Goal: Information Seeking & Learning: Learn about a topic

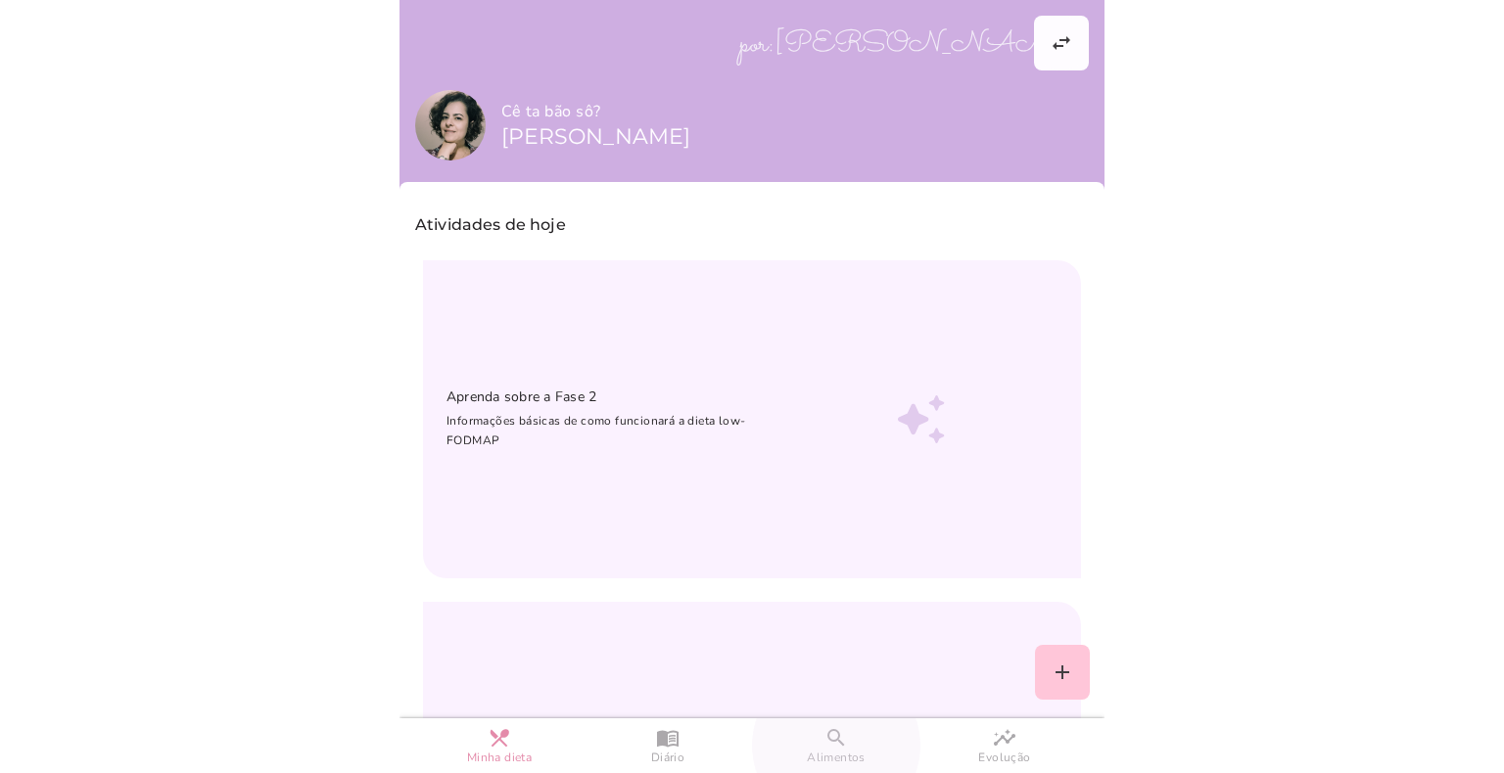
click at [0, 0] on slot "search" at bounding box center [0, 0] width 0 height 0
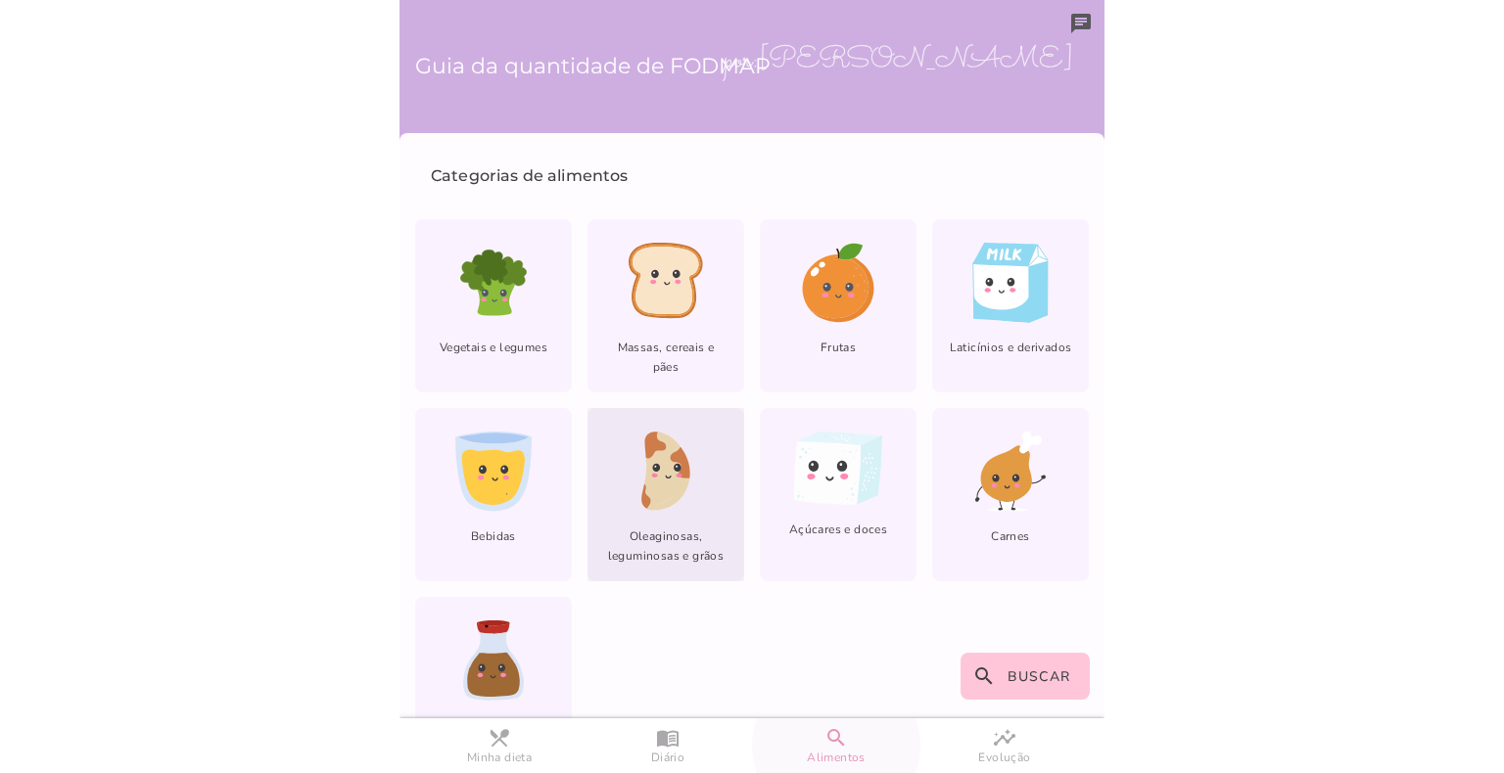
scroll to position [67, 0]
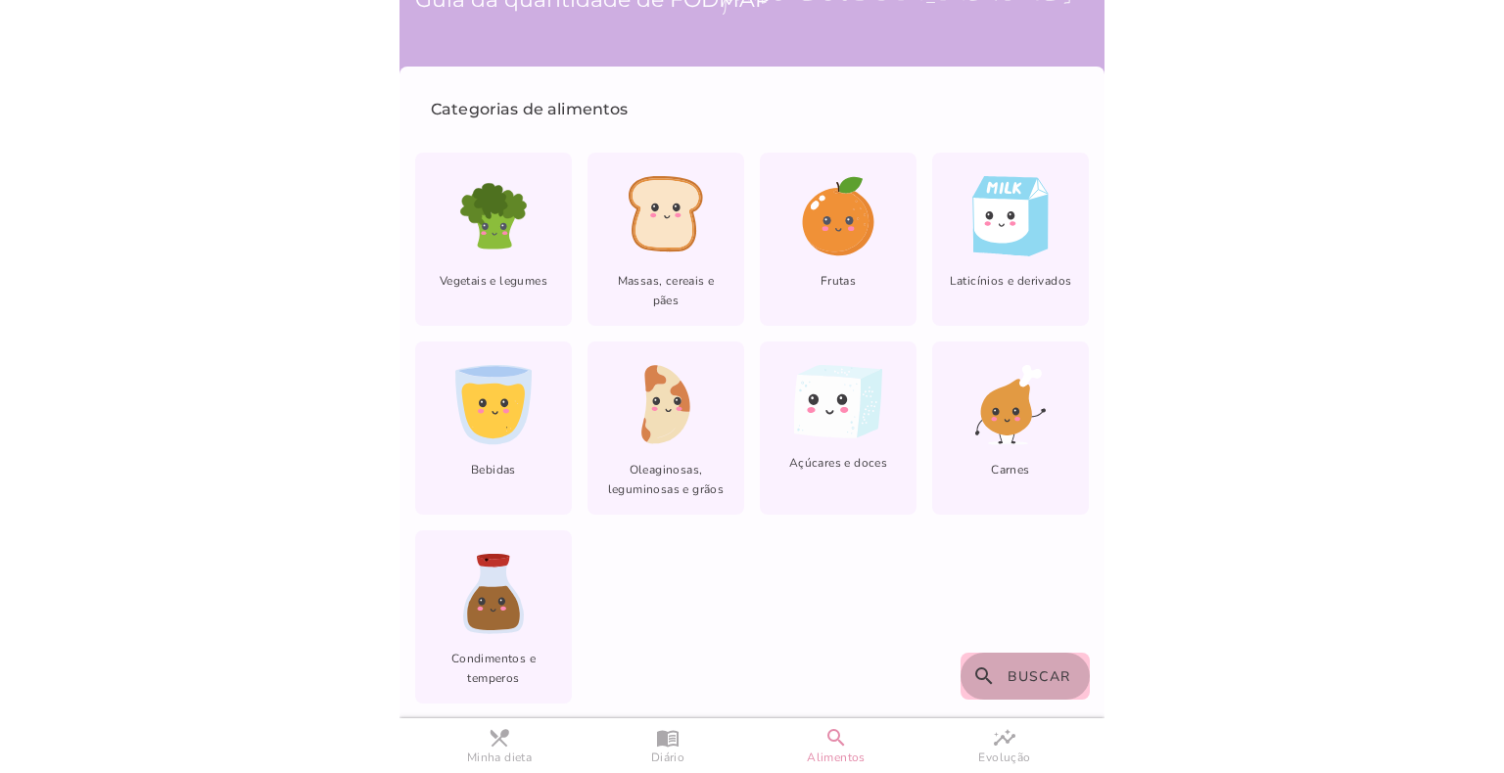
click at [995, 674] on button "search Buscar" at bounding box center [1025, 676] width 130 height 47
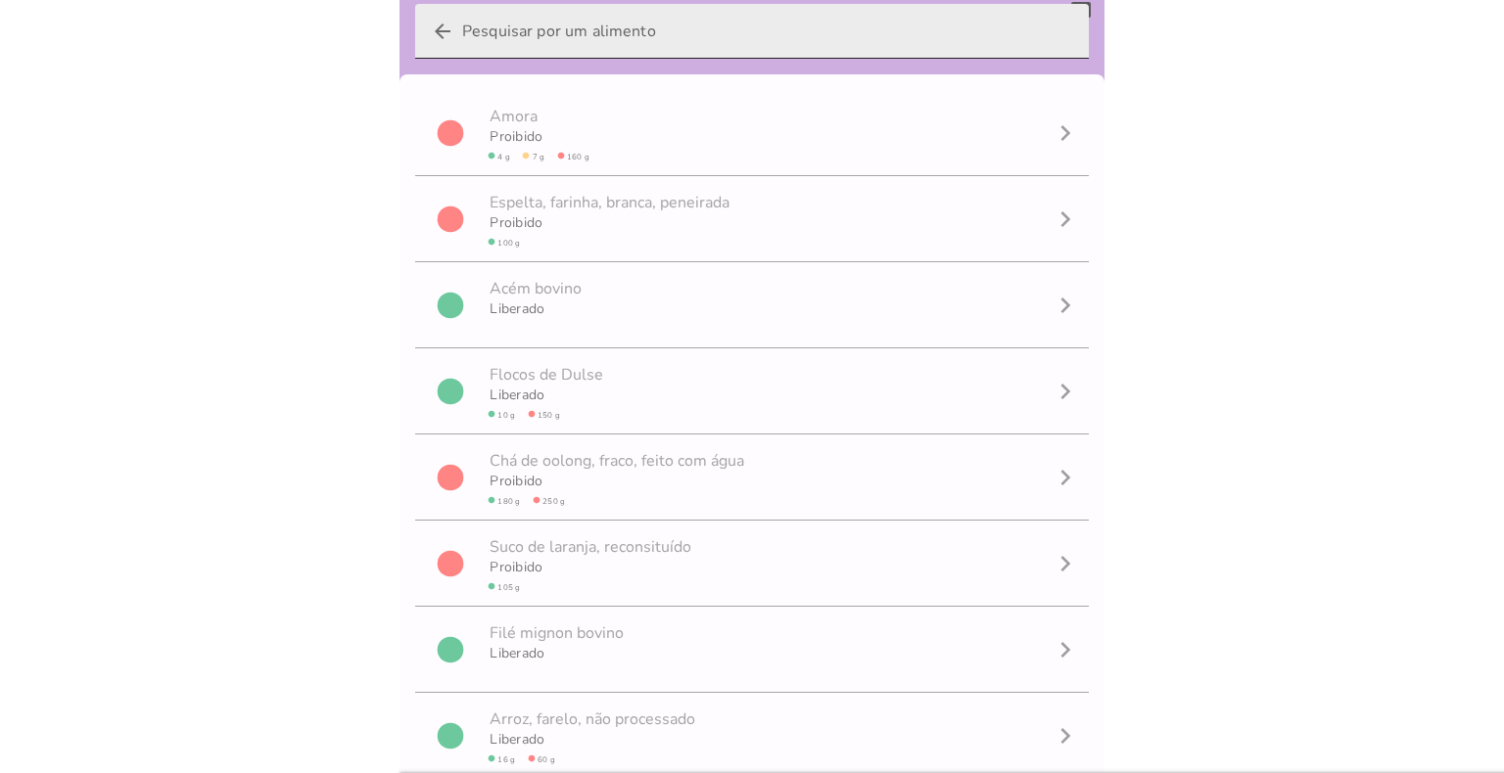
click at [671, 27] on input "arrow_back" at bounding box center [767, 31] width 611 height 55
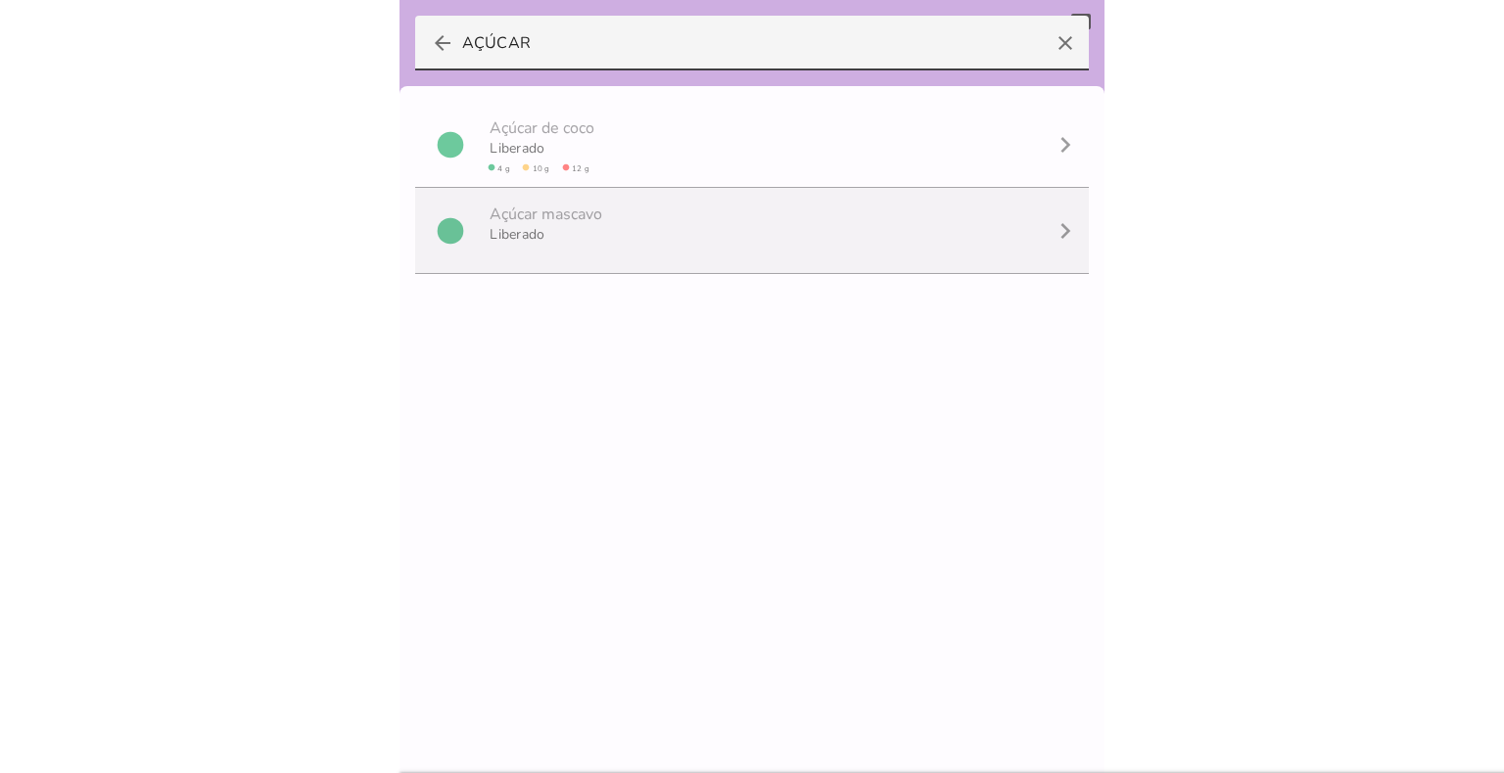
scroll to position [0, 0]
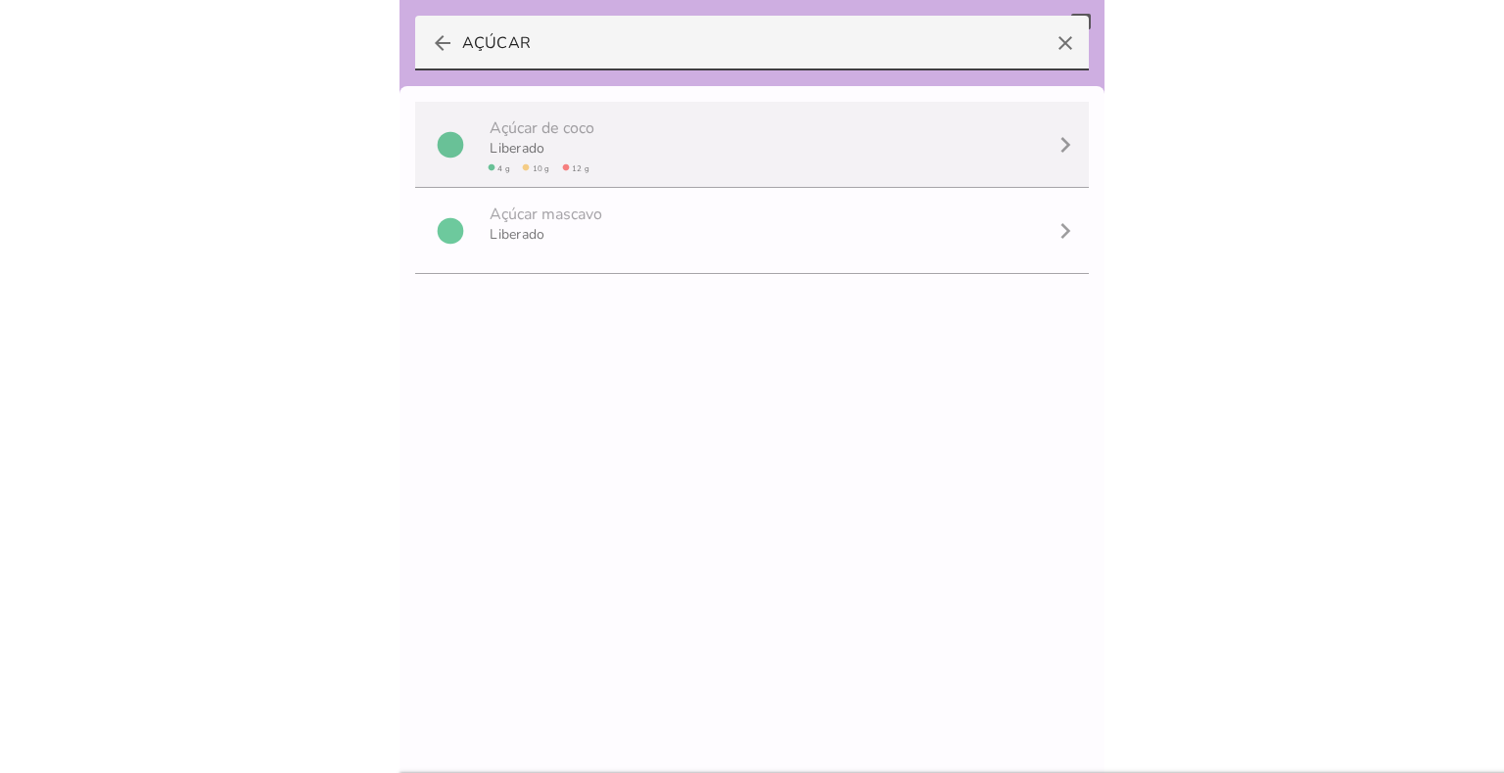
type input "AÇÚCAR"
type mwc-textfield "AÇÚCAR"
click at [581, 150] on span "A ç ú c a r d e c o c o" at bounding box center [542, 127] width 113 height 51
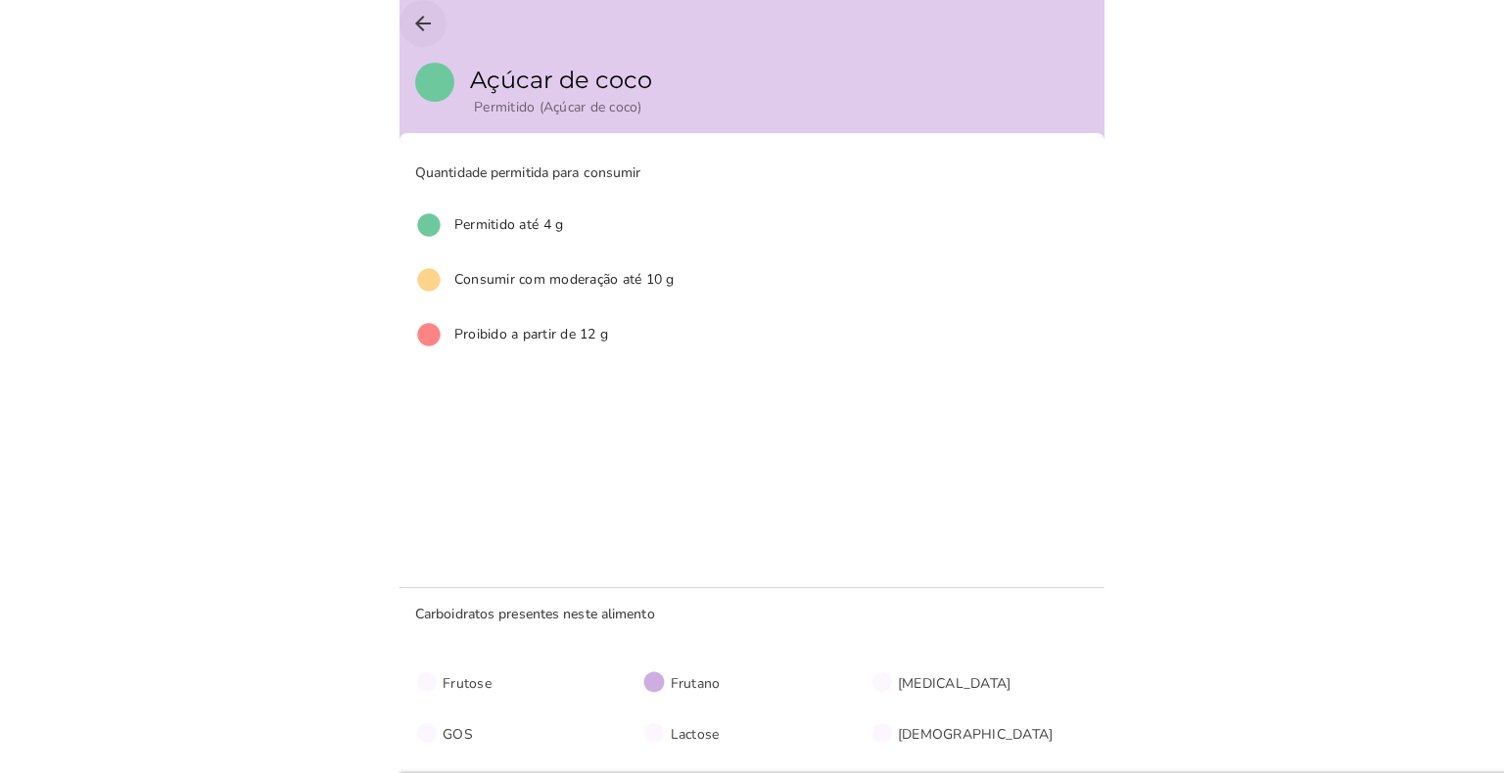
click at [422, 15] on icon "arrow_back" at bounding box center [422, 23] width 23 height 23
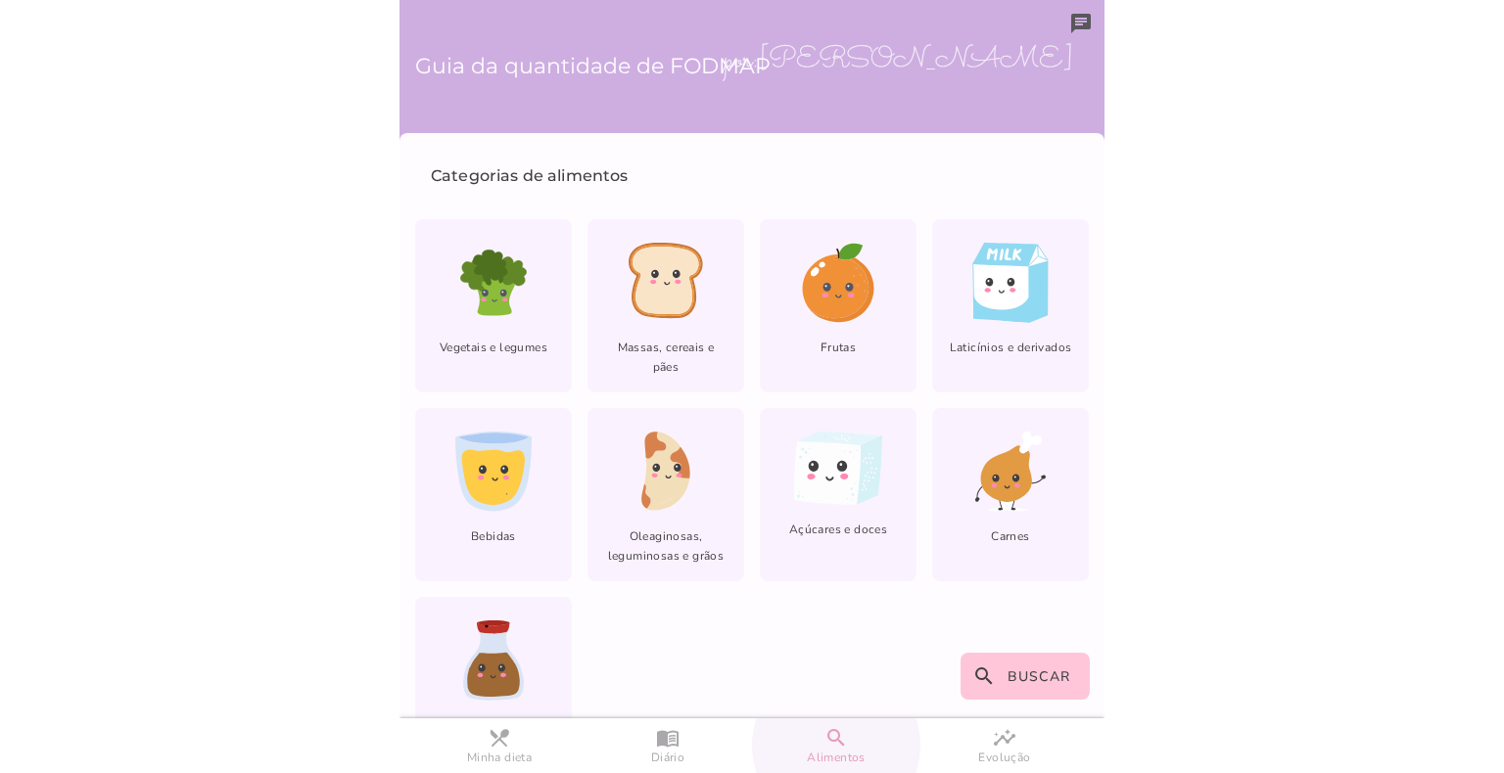
click at [0, 0] on slot "search" at bounding box center [0, 0] width 0 height 0
click at [1026, 677] on span "Buscar" at bounding box center [1039, 677] width 64 height 19
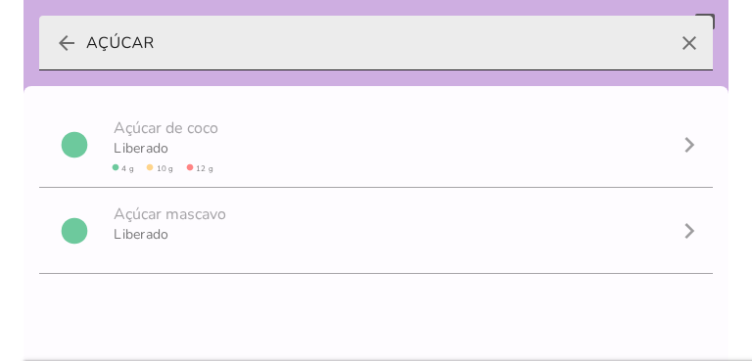
click at [682, 42] on icon "clear" at bounding box center [689, 43] width 47 height 47
click at [666, 42] on input "AÇÚCAR" at bounding box center [375, 43] width 579 height 55
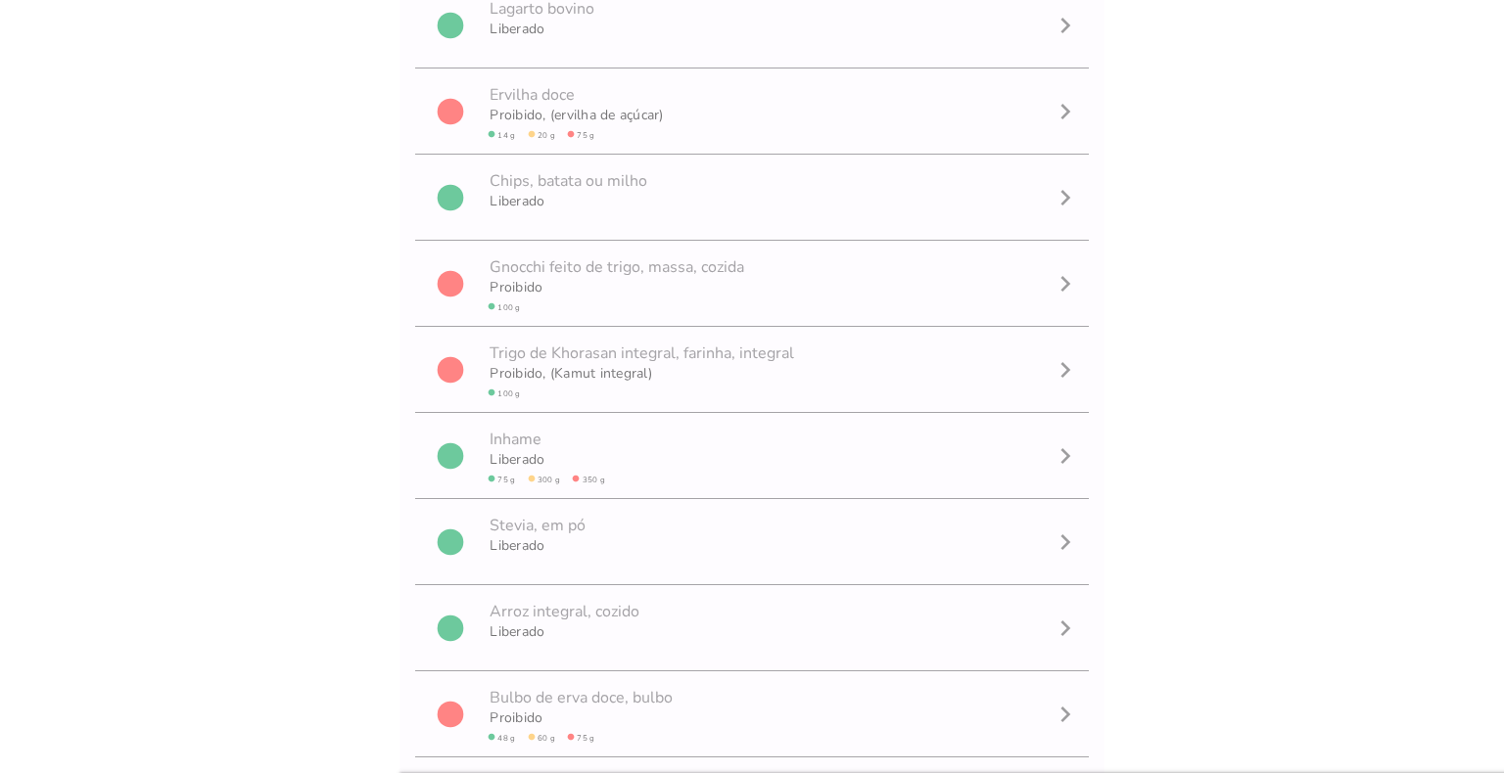
scroll to position [51888, 0]
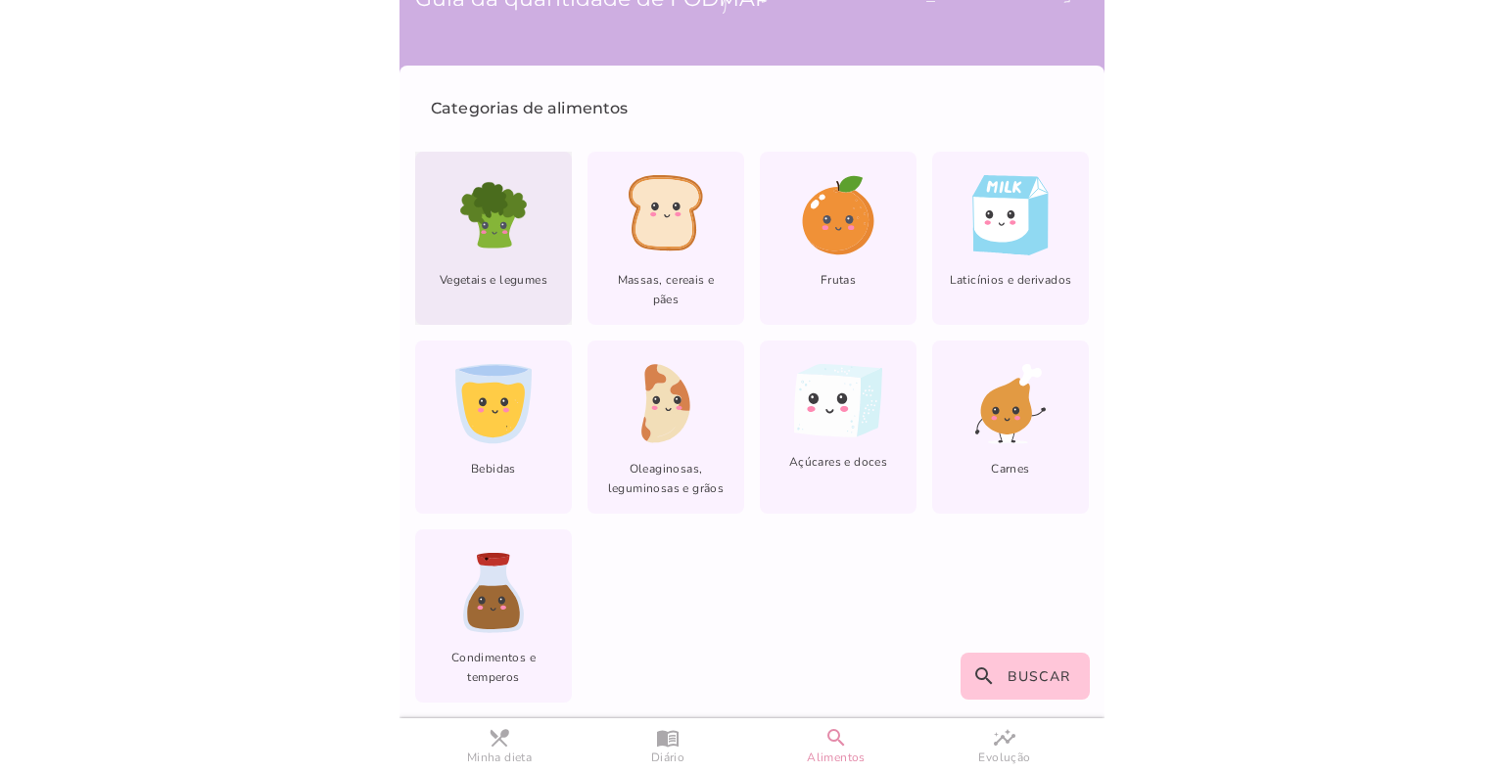
scroll to position [67, 0]
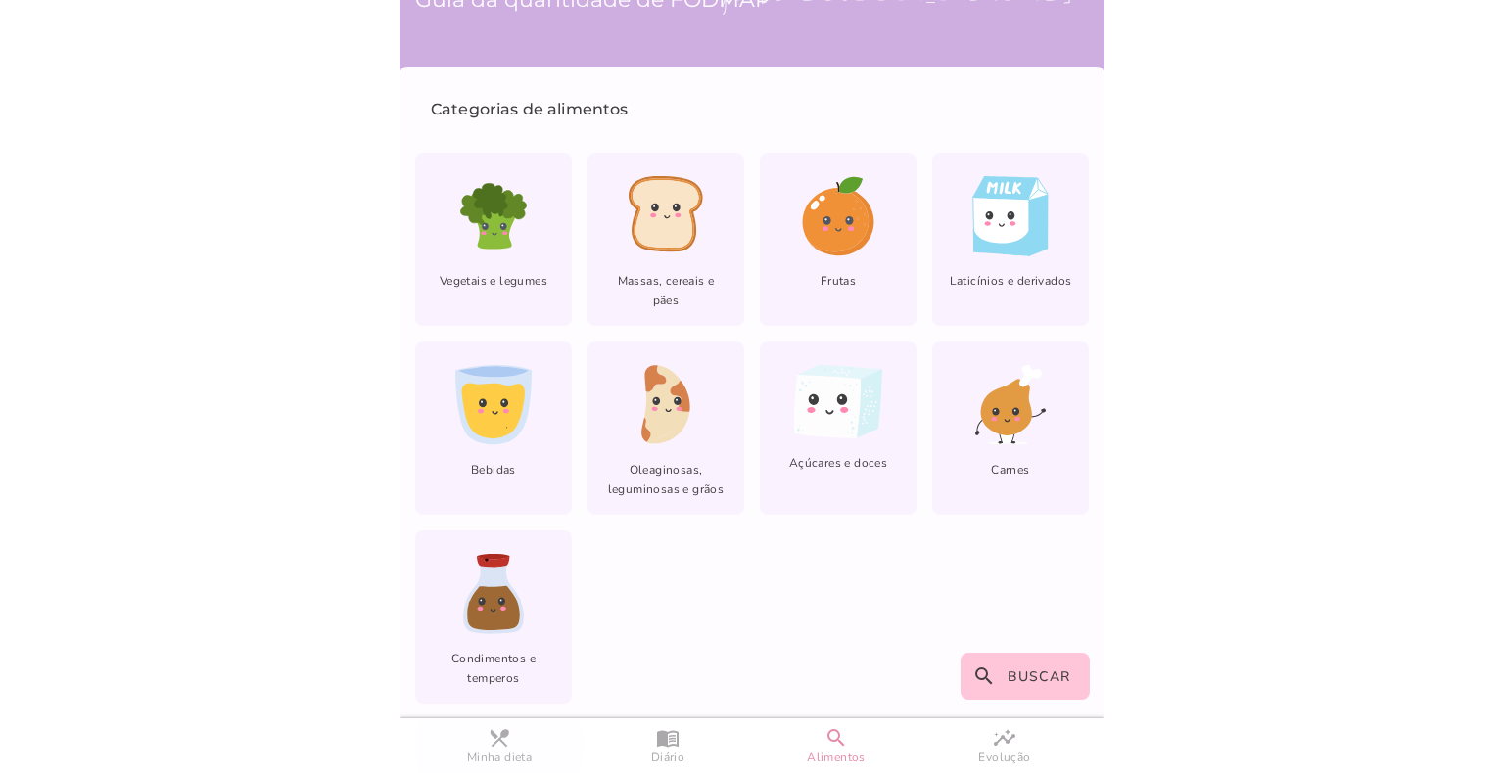
click at [0, 0] on slot "restaurant_menu" at bounding box center [0, 0] width 0 height 0
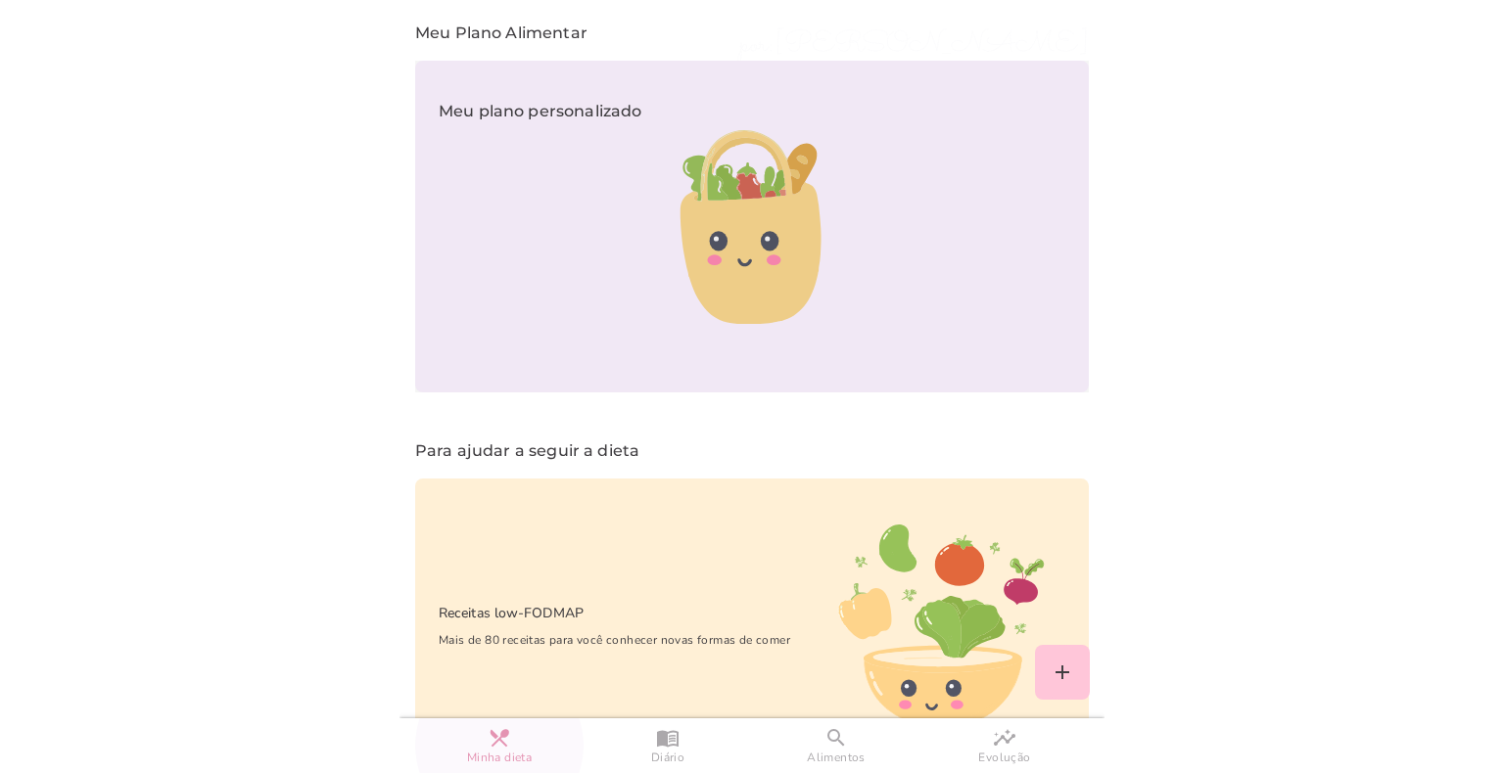
scroll to position [1397, 0]
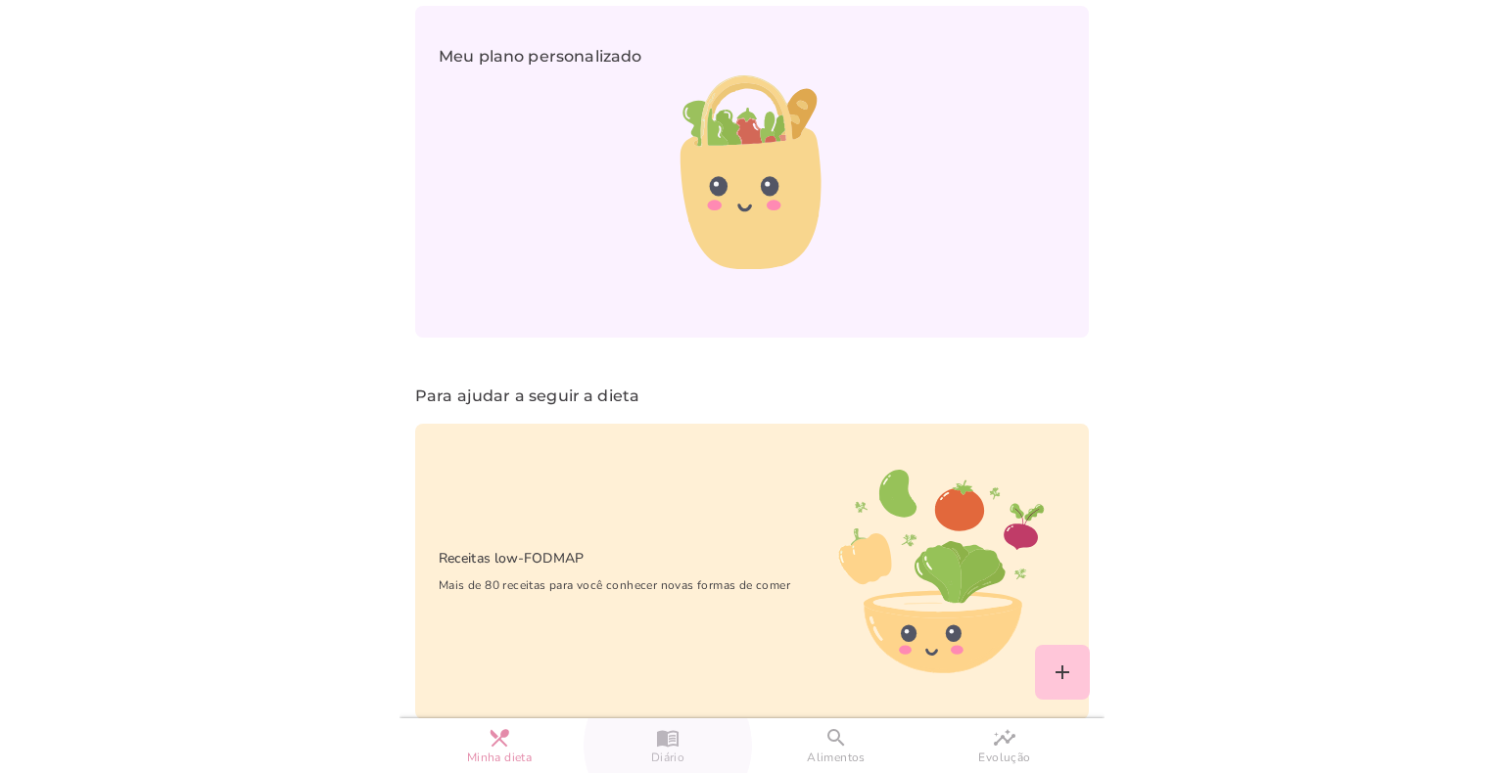
click at [0, 0] on slot "menu_book" at bounding box center [0, 0] width 0 height 0
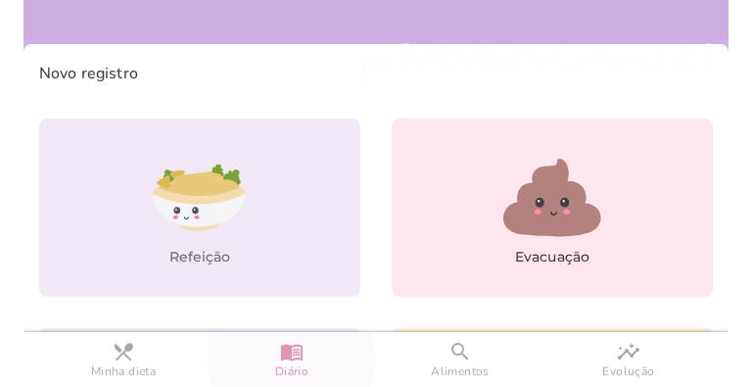
scroll to position [104, 0]
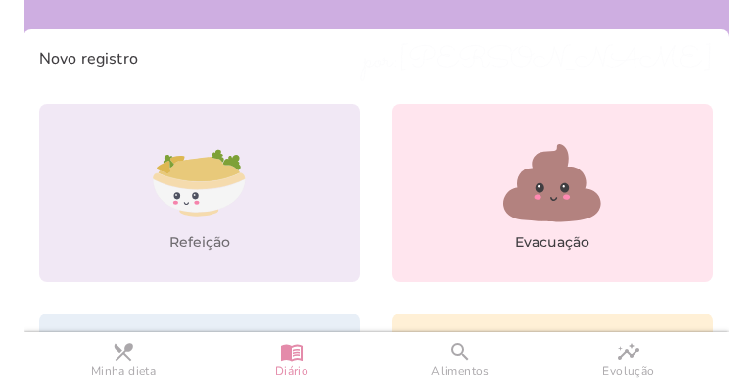
click at [205, 189] on icon at bounding box center [199, 195] width 92 height 33
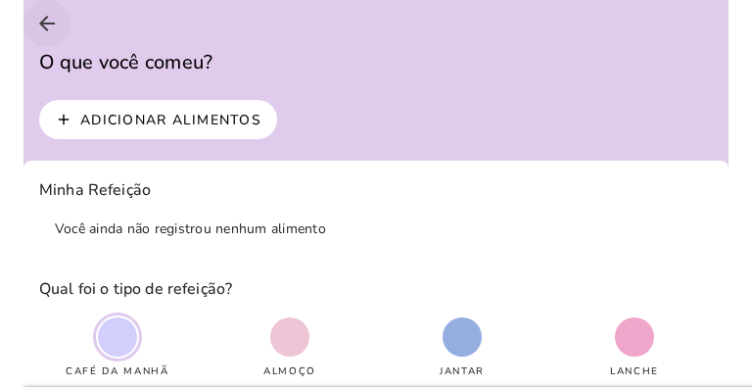
click at [44, 23] on icon "arrow_back" at bounding box center [46, 23] width 23 height 23
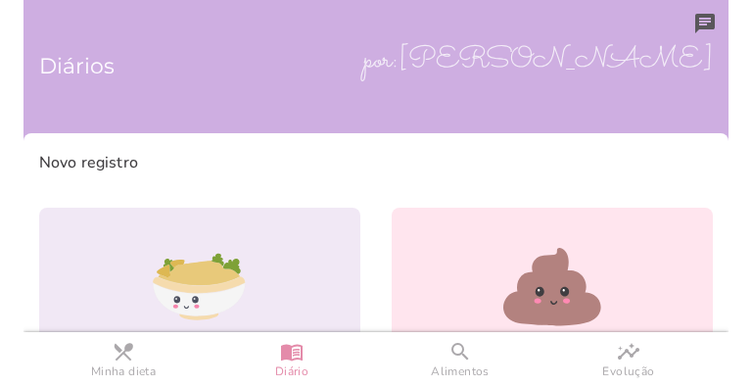
scroll to position [98, 0]
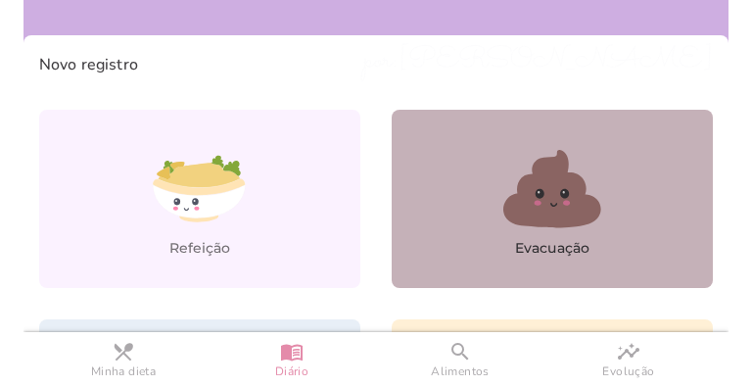
click at [436, 191] on link "Evacuação" at bounding box center [552, 199] width 321 height 178
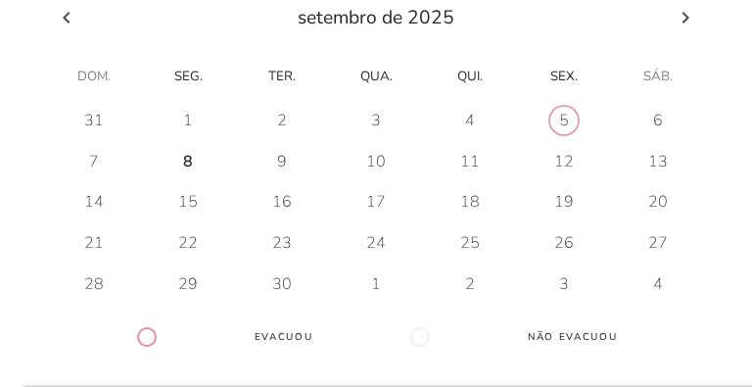
scroll to position [180, 0]
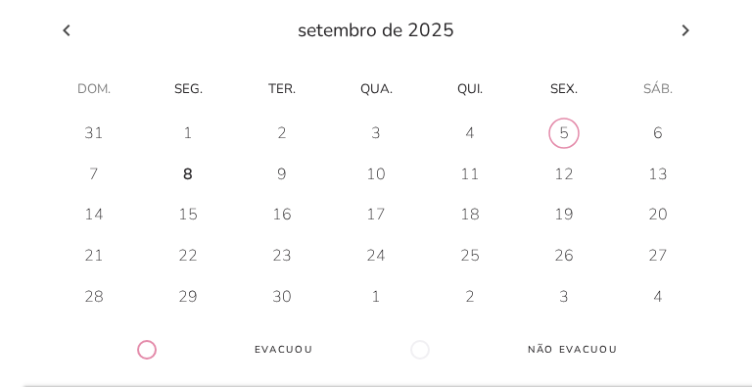
click at [560, 118] on h-0 at bounding box center [564, 133] width 92 height 31
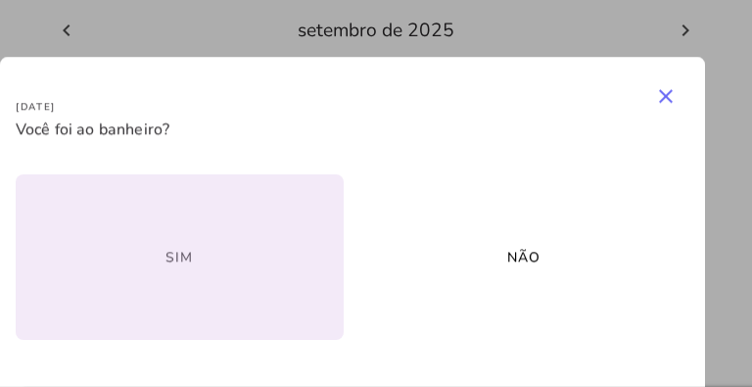
click at [0, 0] on slot "Sim" at bounding box center [0, 0] width 0 height 0
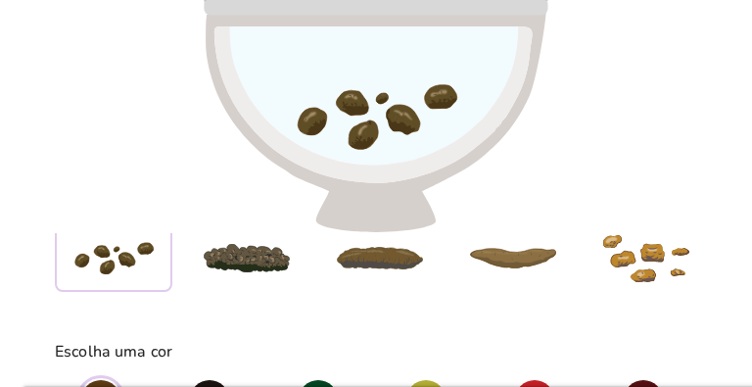
scroll to position [245, 0]
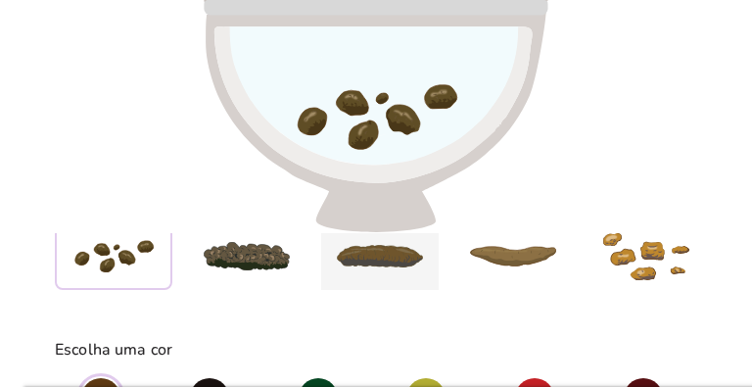
type strip-control "3"
click at [394, 257] on img at bounding box center [379, 256] width 117 height 23
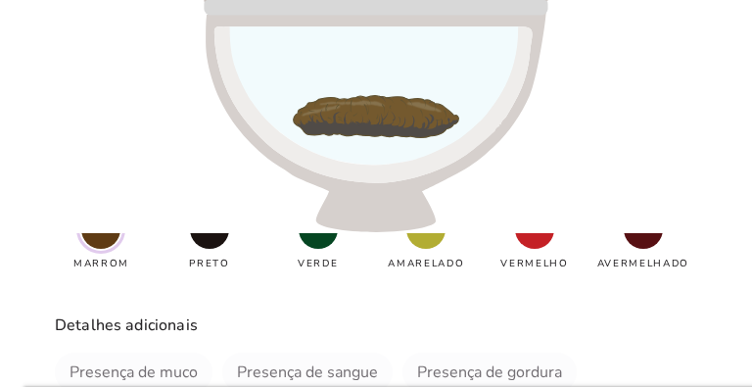
scroll to position [392, 0]
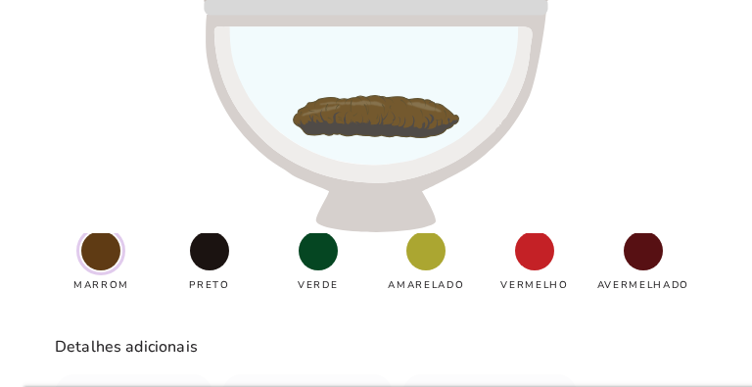
type strip-control "11709747"
click at [435, 255] on span at bounding box center [425, 250] width 39 height 39
click at [427, 261] on span at bounding box center [425, 250] width 39 height 39
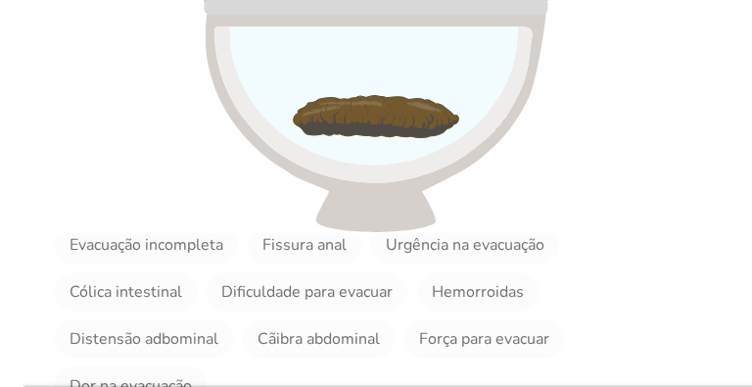
scroll to position [636, 0]
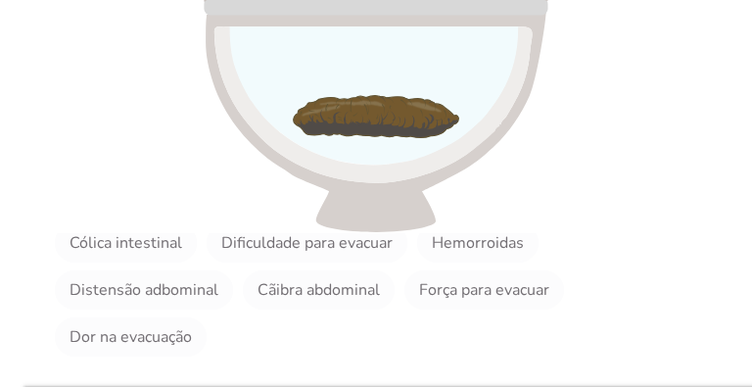
click at [0, 0] on slot "Cãibra abdominal" at bounding box center [0, 0] width 0 height 0
type vaadin-checkbox "pWCJnqKYEl1h7YgKMRut"
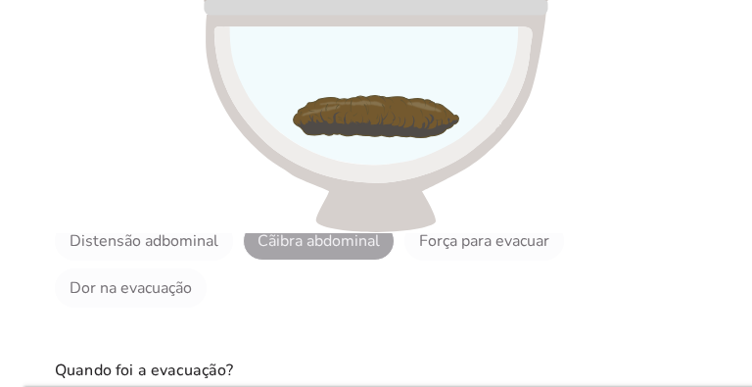
scroll to position [810, 0]
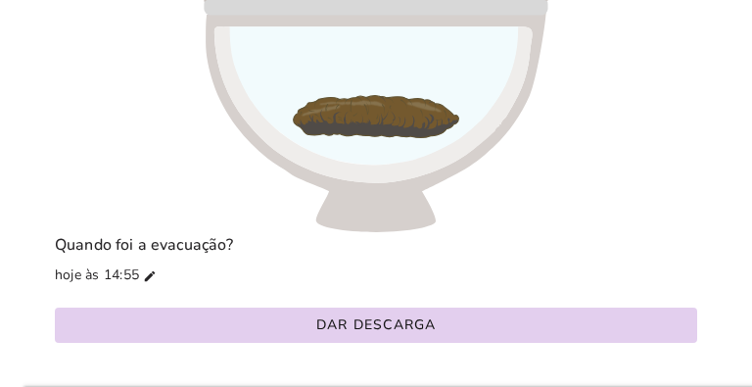
click at [0, 0] on slot "Dar descarga" at bounding box center [0, 0] width 0 height 0
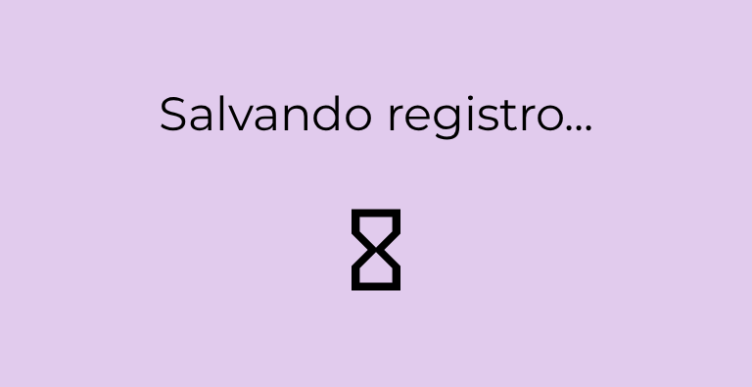
type strip-control "1"
type strip-control "6241044"
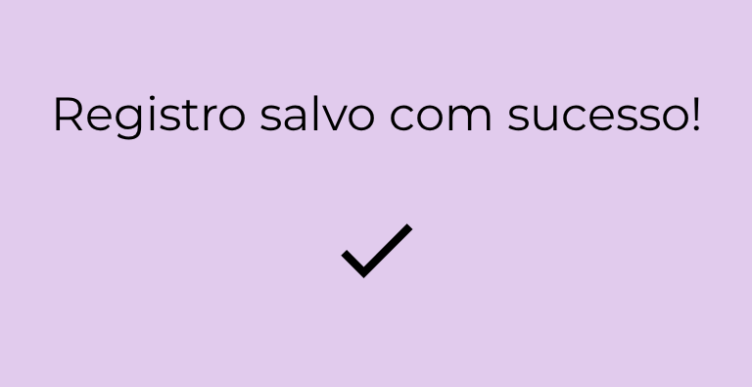
scroll to position [193, 0]
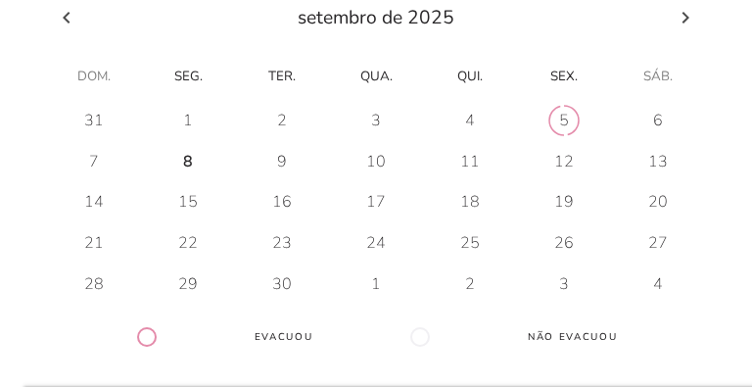
click at [62, 18] on icon at bounding box center [66, 17] width 23 height 23
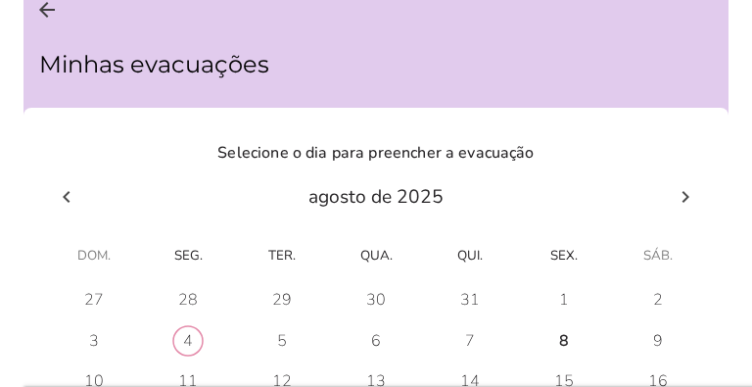
scroll to position [0, 0]
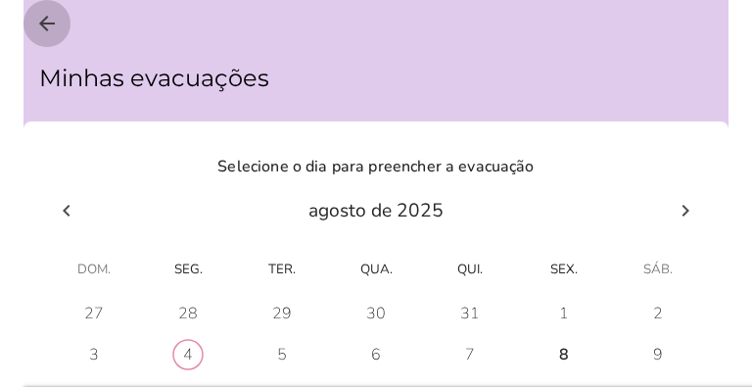
click at [48, 26] on icon "arrow_back" at bounding box center [46, 23] width 23 height 23
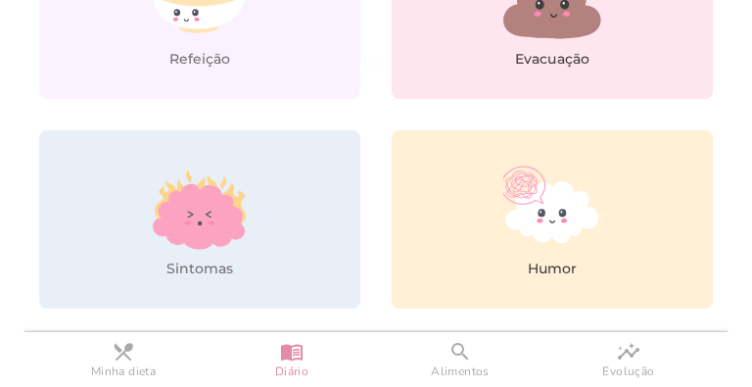
scroll to position [294, 0]
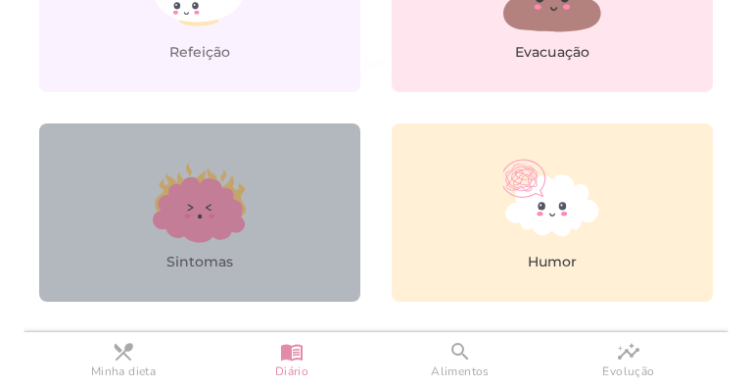
click at [205, 210] on icon at bounding box center [199, 210] width 92 height 66
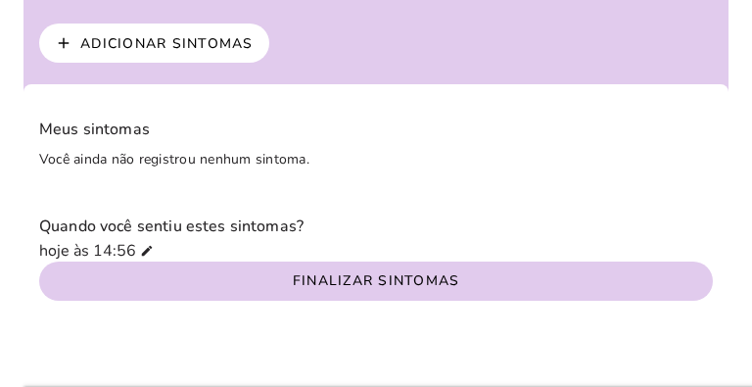
scroll to position [96, 0]
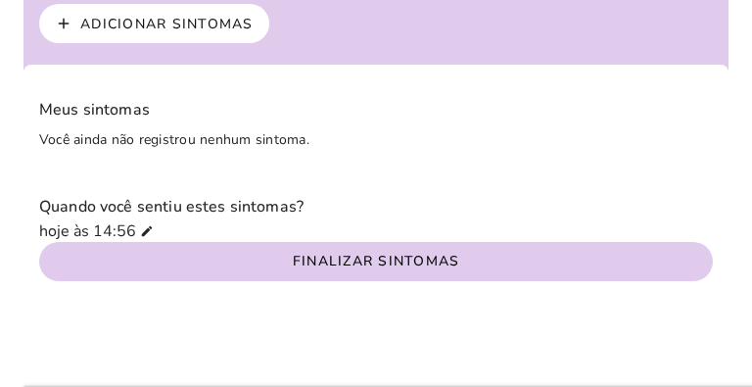
click at [0, 0] on slot "Adicionar sintomas" at bounding box center [0, 0] width 0 height 0
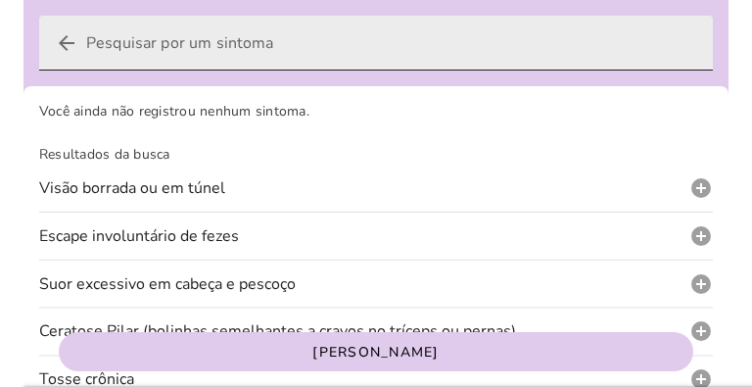
click at [64, 42] on icon "arrow_back" at bounding box center [66, 42] width 23 height 23
click at [86, 42] on input "arrow_back" at bounding box center [391, 43] width 611 height 55
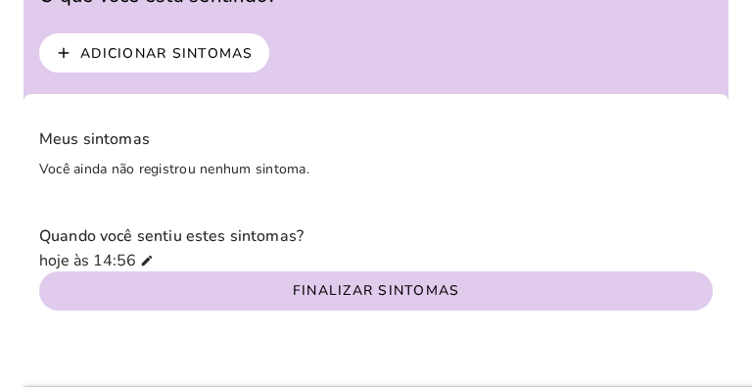
scroll to position [96, 0]
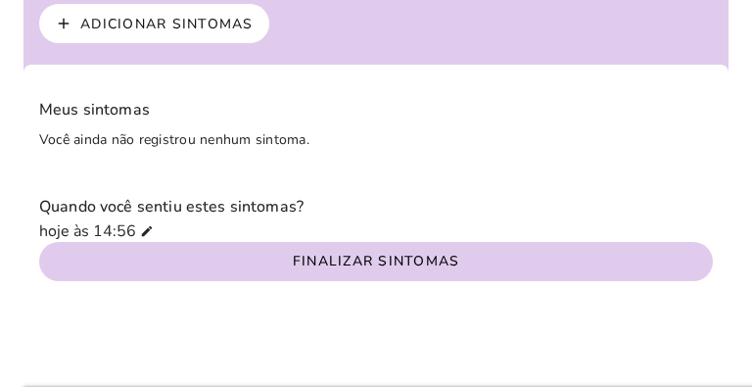
click at [0, 0] on slot "add" at bounding box center [0, 0] width 0 height 0
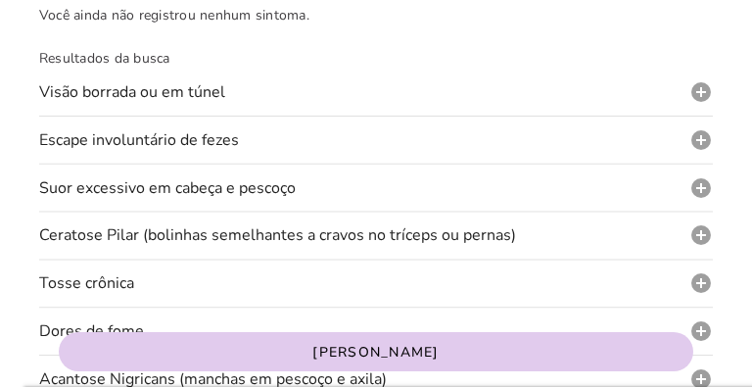
scroll to position [23, 0]
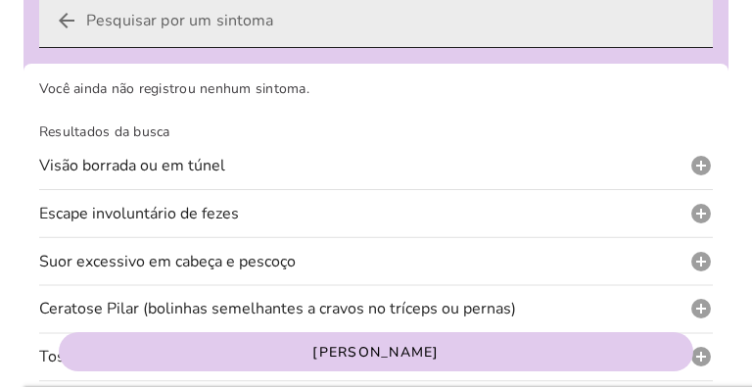
click at [69, 18] on icon "arrow_back" at bounding box center [66, 20] width 23 height 23
click at [86, 18] on input "arrow_back" at bounding box center [391, 20] width 611 height 55
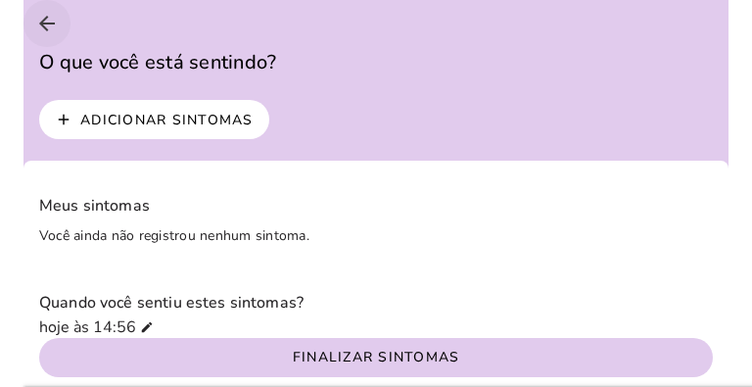
click at [42, 23] on icon "arrow_back" at bounding box center [46, 23] width 23 height 23
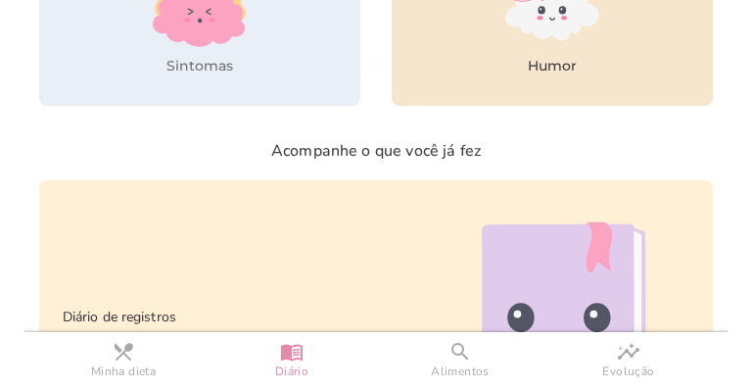
scroll to position [343, 0]
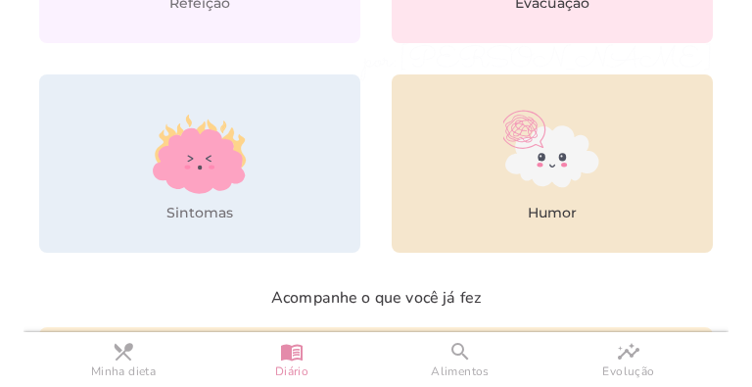
click at [481, 162] on link "Humor" at bounding box center [552, 163] width 321 height 178
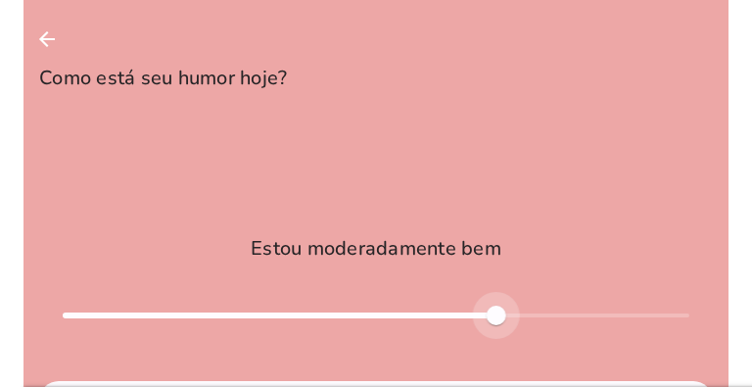
type input "****"
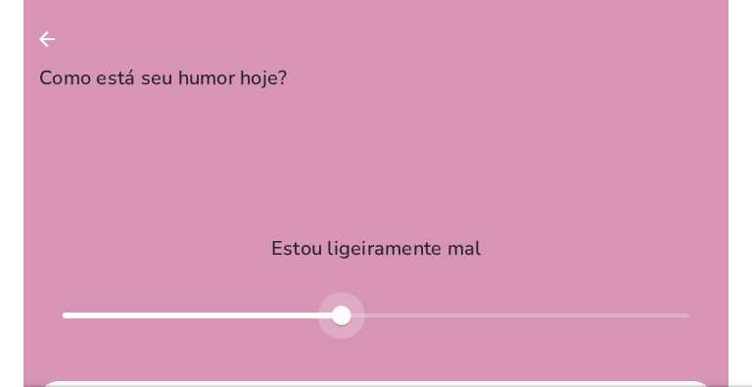
type mwc-slider "-0.1"
click at [332, 292] on div at bounding box center [376, 315] width 626 height 47
click at [50, 40] on icon "arrow_back" at bounding box center [46, 38] width 23 height 23
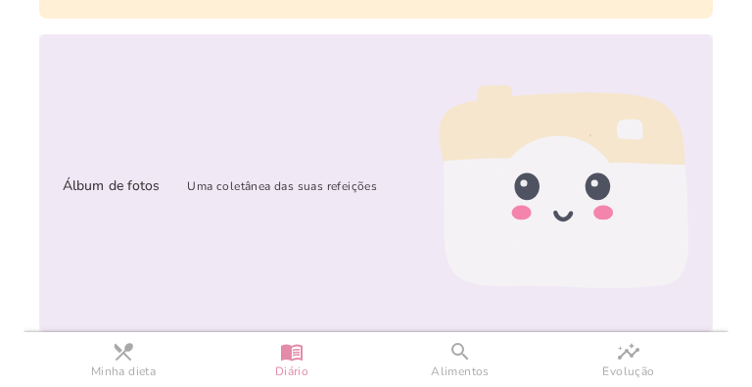
scroll to position [956, 0]
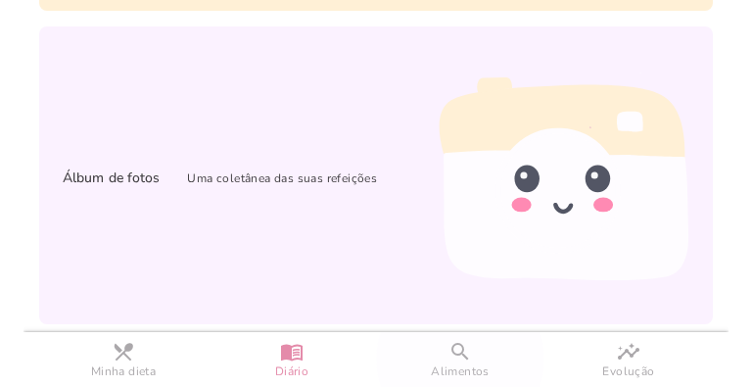
click at [0, 0] on slot "search" at bounding box center [0, 0] width 0 height 0
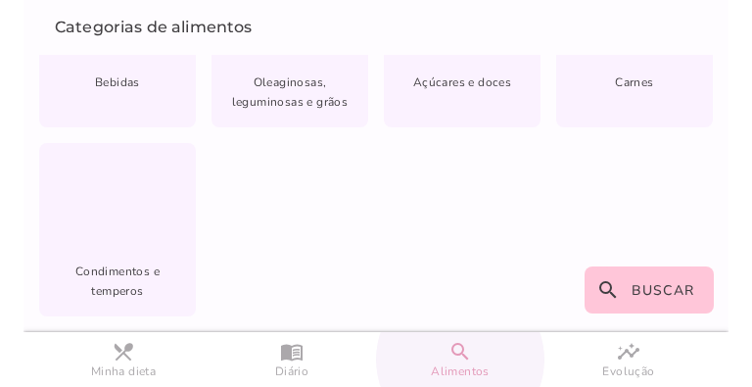
scroll to position [416, 0]
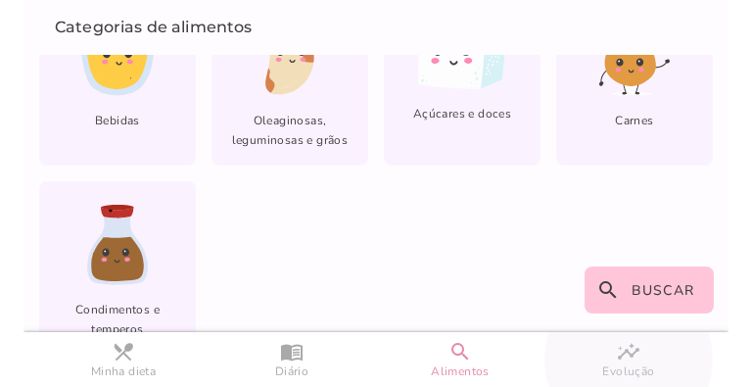
click at [0, 0] on slot "insights" at bounding box center [0, 0] width 0 height 0
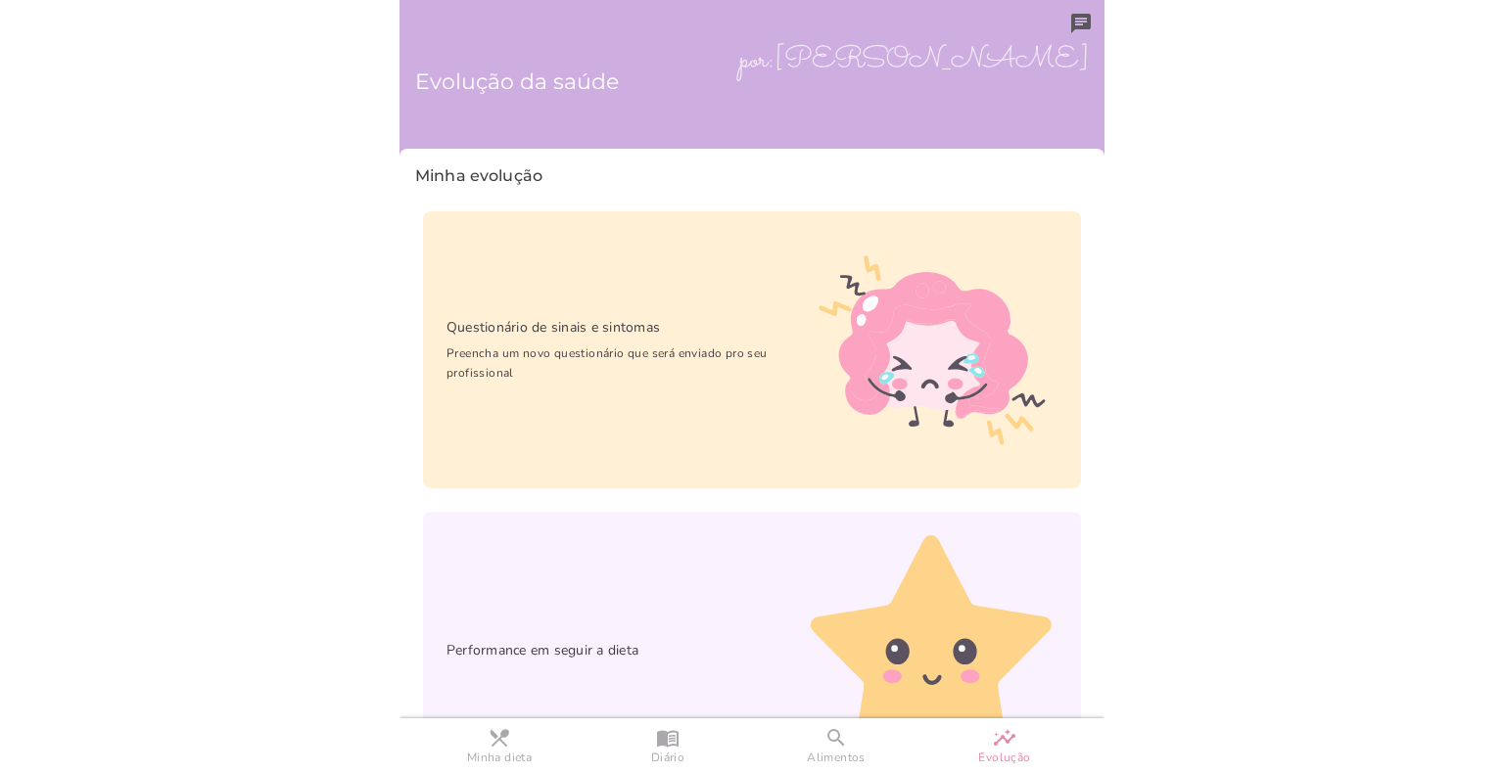
drag, startPoint x: 666, startPoint y: 0, endPoint x: 1448, endPoint y: 80, distance: 786.2
click at [1448, 80] on body at bounding box center [752, 386] width 1504 height 773
click at [0, 0] on slot "search" at bounding box center [0, 0] width 0 height 0
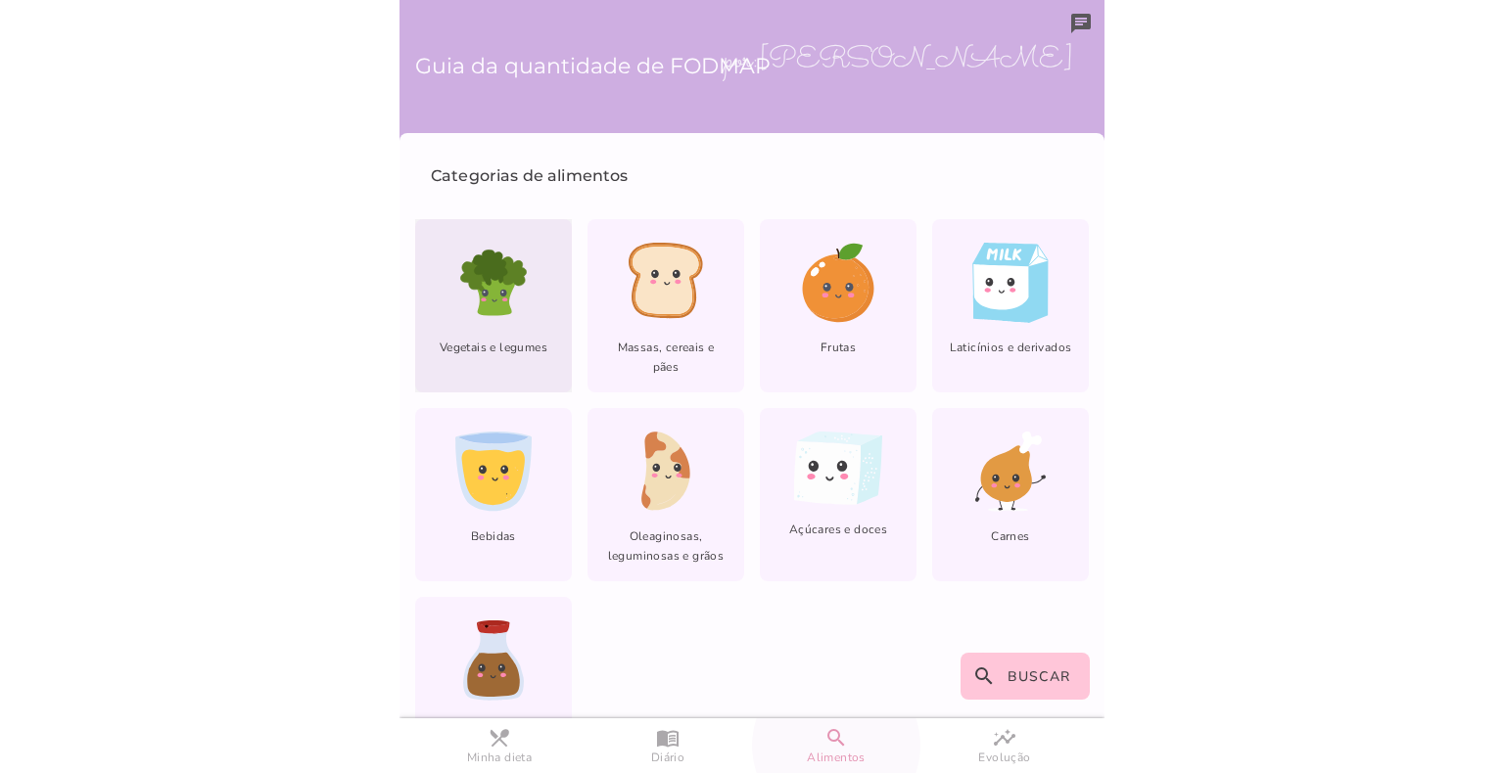
click at [494, 295] on icon at bounding box center [494, 296] width 44 height 40
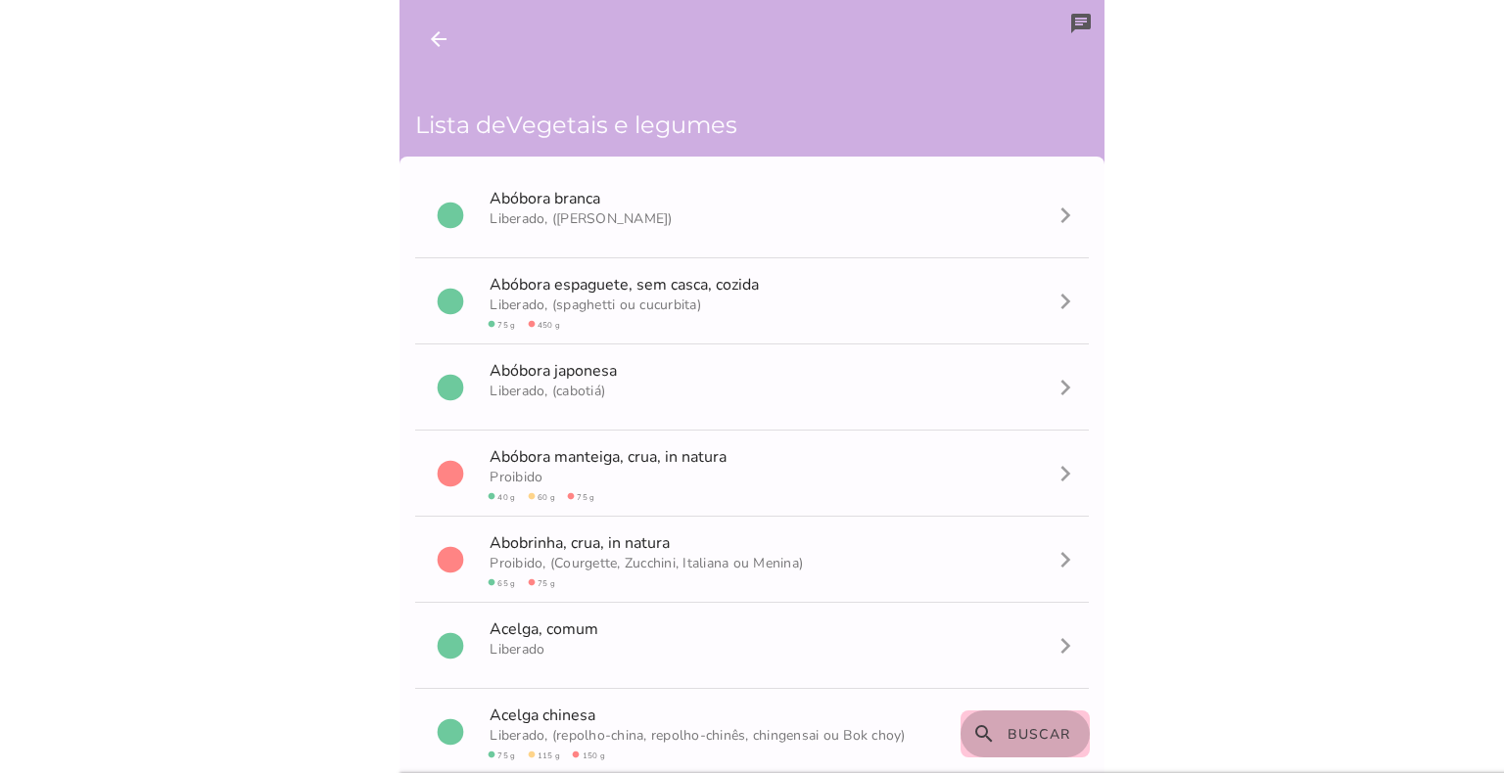
click at [1010, 731] on span "Buscar" at bounding box center [1039, 734] width 64 height 19
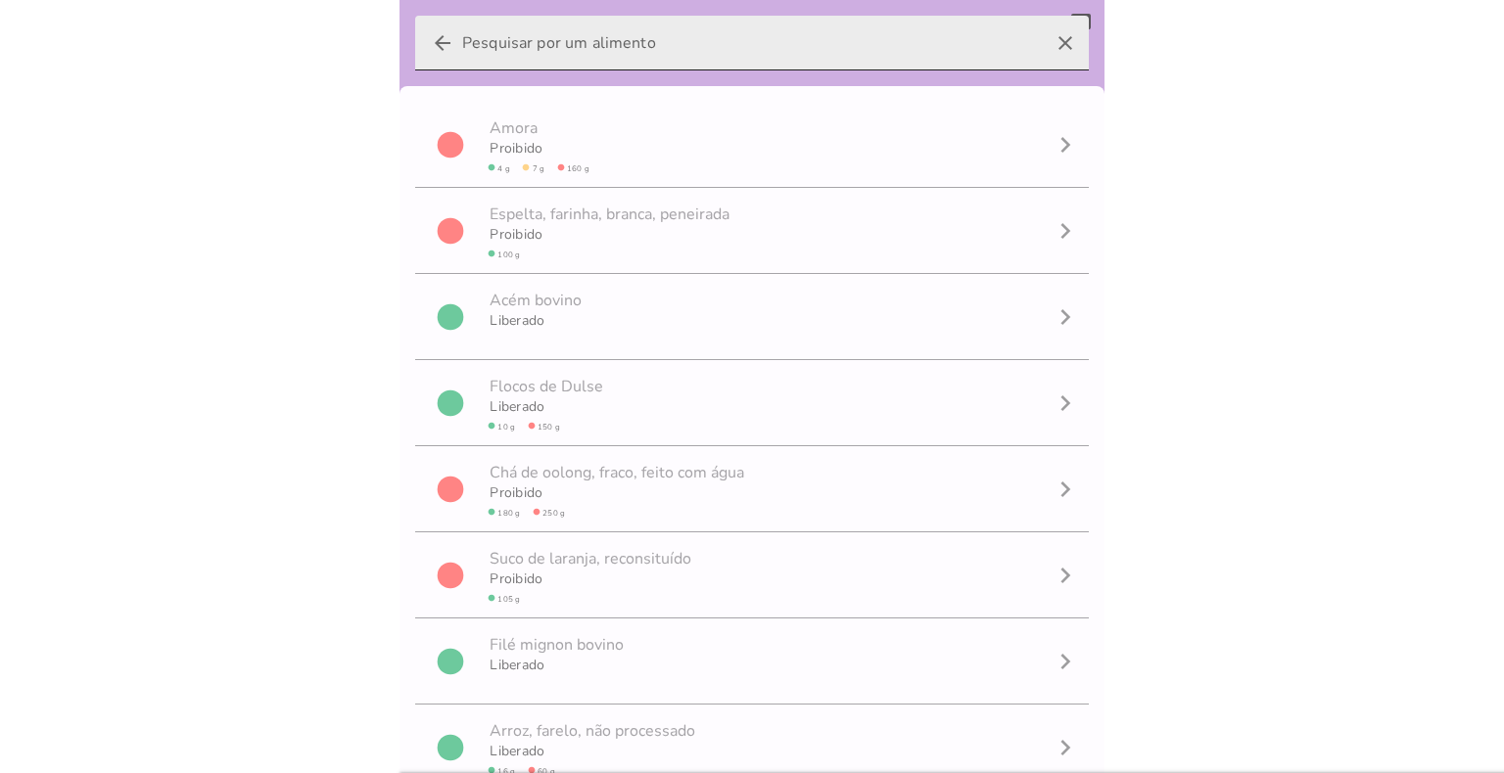
click at [646, 56] on input "arrow_back clear" at bounding box center [751, 43] width 579 height 55
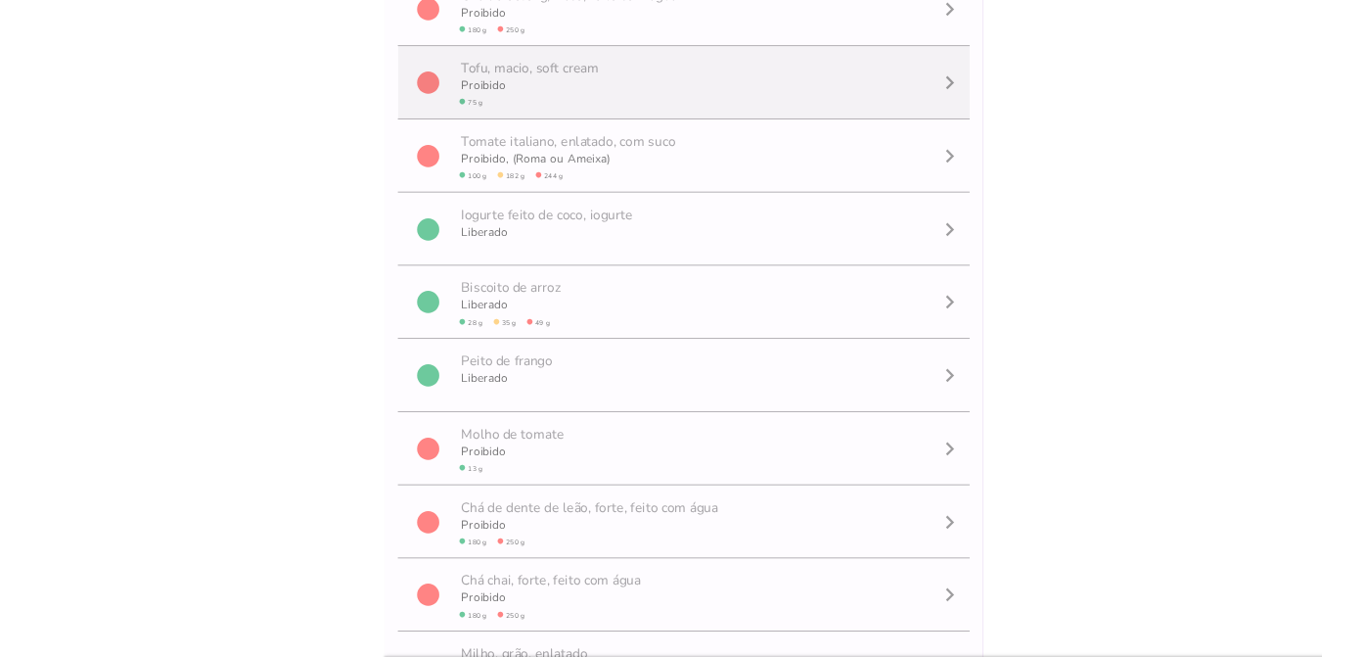
scroll to position [205, 0]
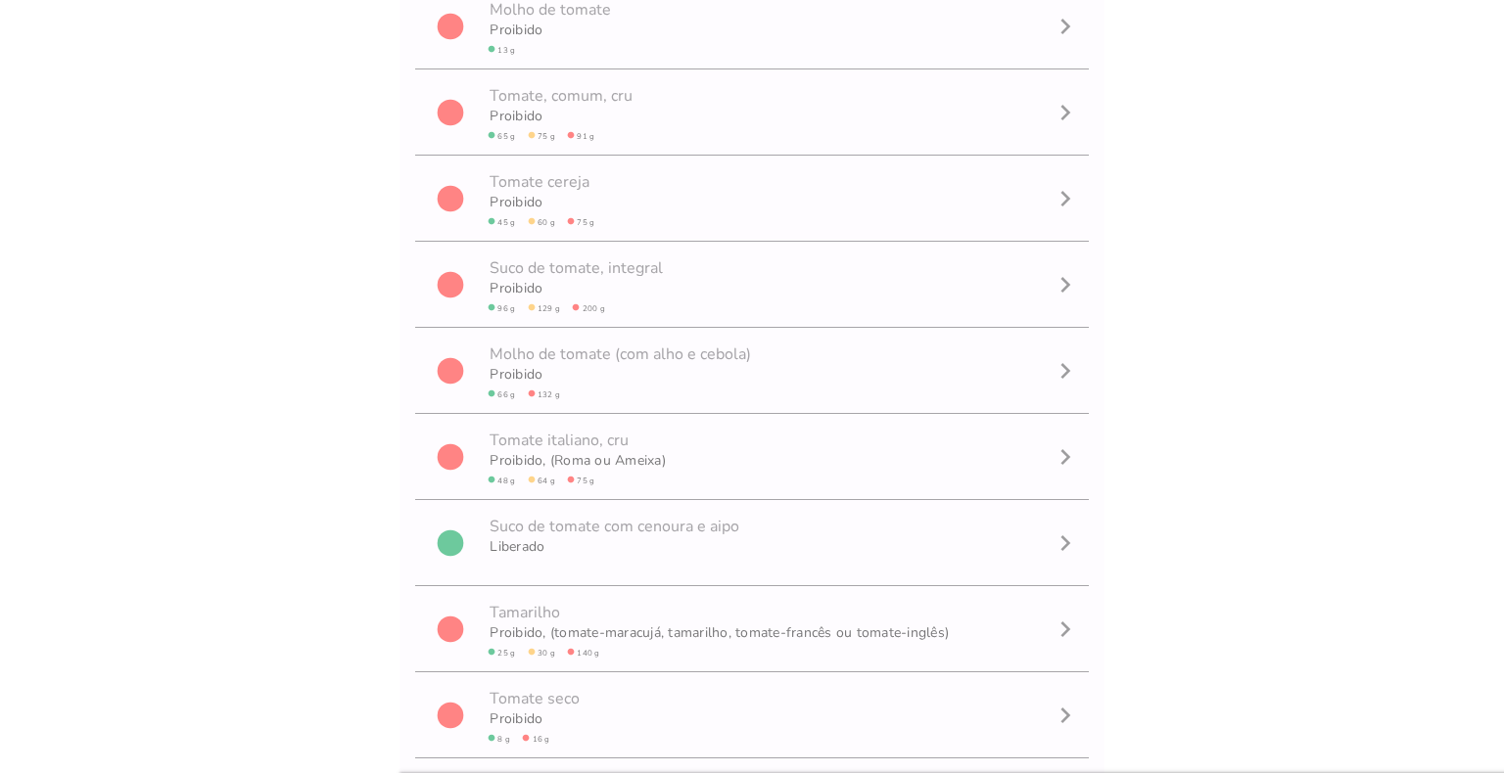
type input "tomate"
type mwc-textfield "tomate"
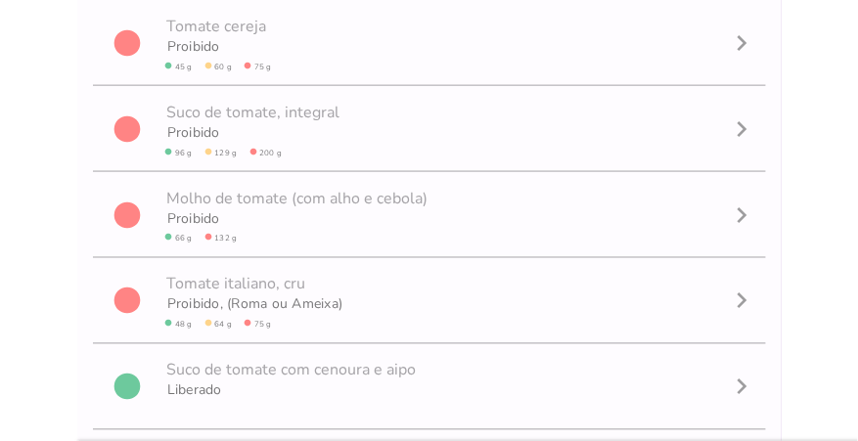
scroll to position [536, 0]
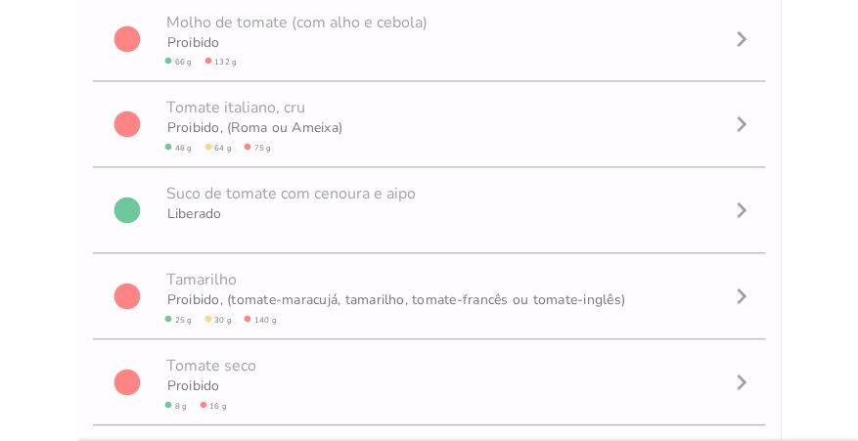
drag, startPoint x: 781, startPoint y: 240, endPoint x: 776, endPoint y: 450, distance: 210.5
click at [776, 441] on html at bounding box center [429, 220] width 858 height 441
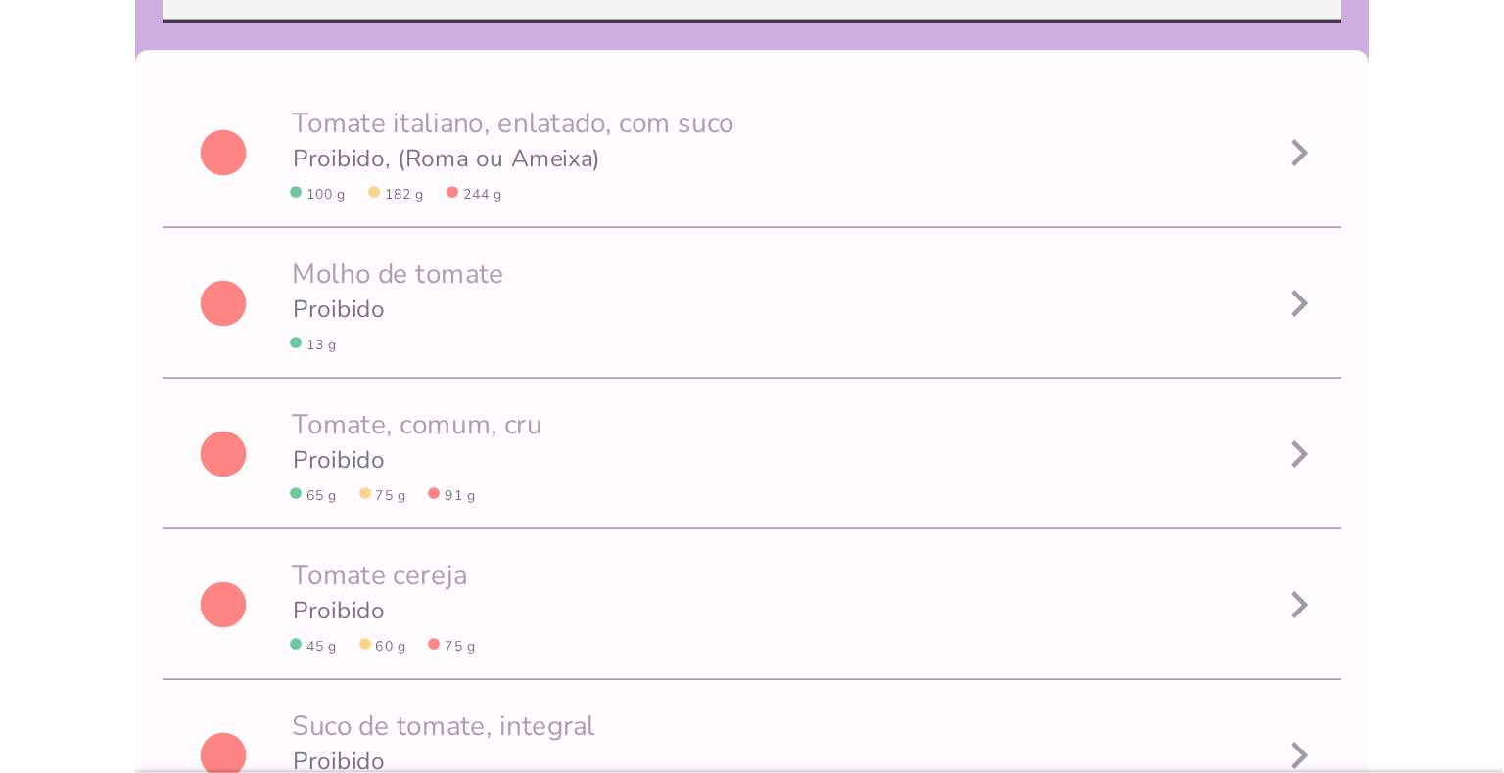
scroll to position [0, 0]
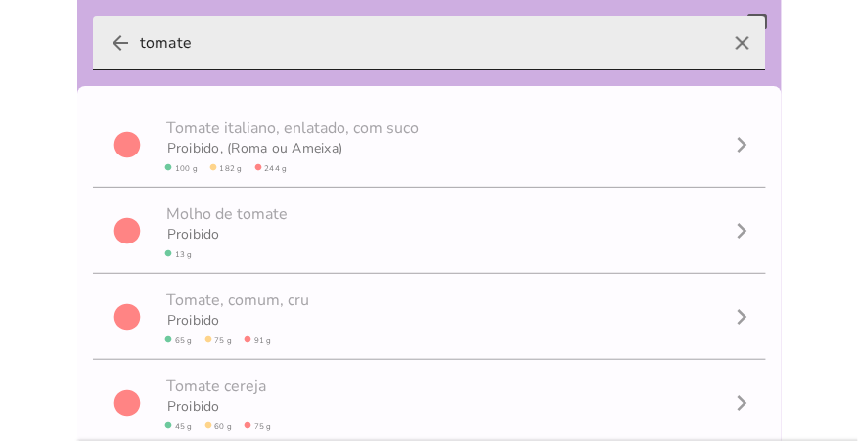
click at [120, 43] on icon "arrow_back" at bounding box center [120, 42] width 23 height 23
click at [140, 43] on input "tomate" at bounding box center [429, 43] width 579 height 55
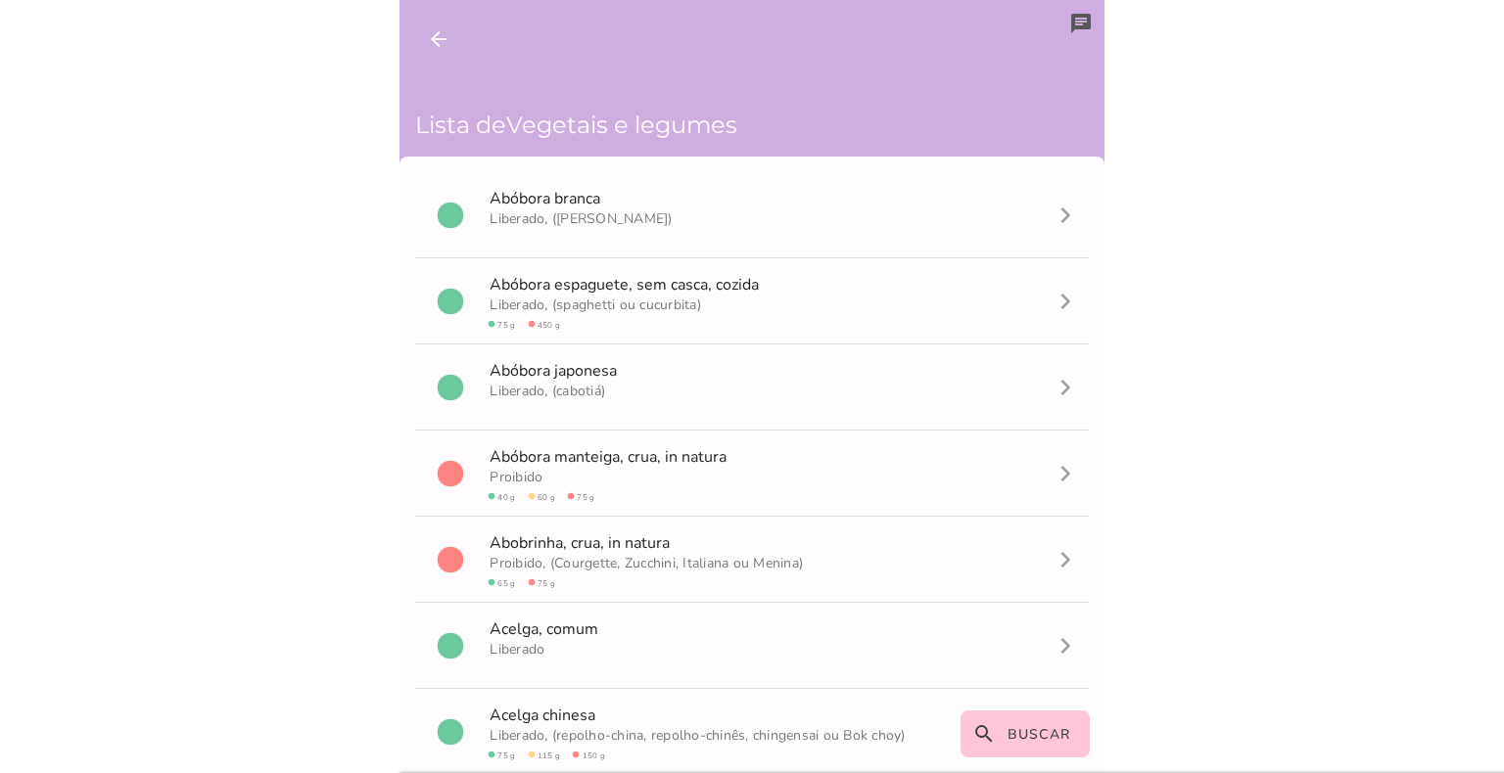
drag, startPoint x: 784, startPoint y: 0, endPoint x: 431, endPoint y: 29, distance: 354.6
click at [431, 29] on icon "arrow_back" at bounding box center [438, 38] width 23 height 23
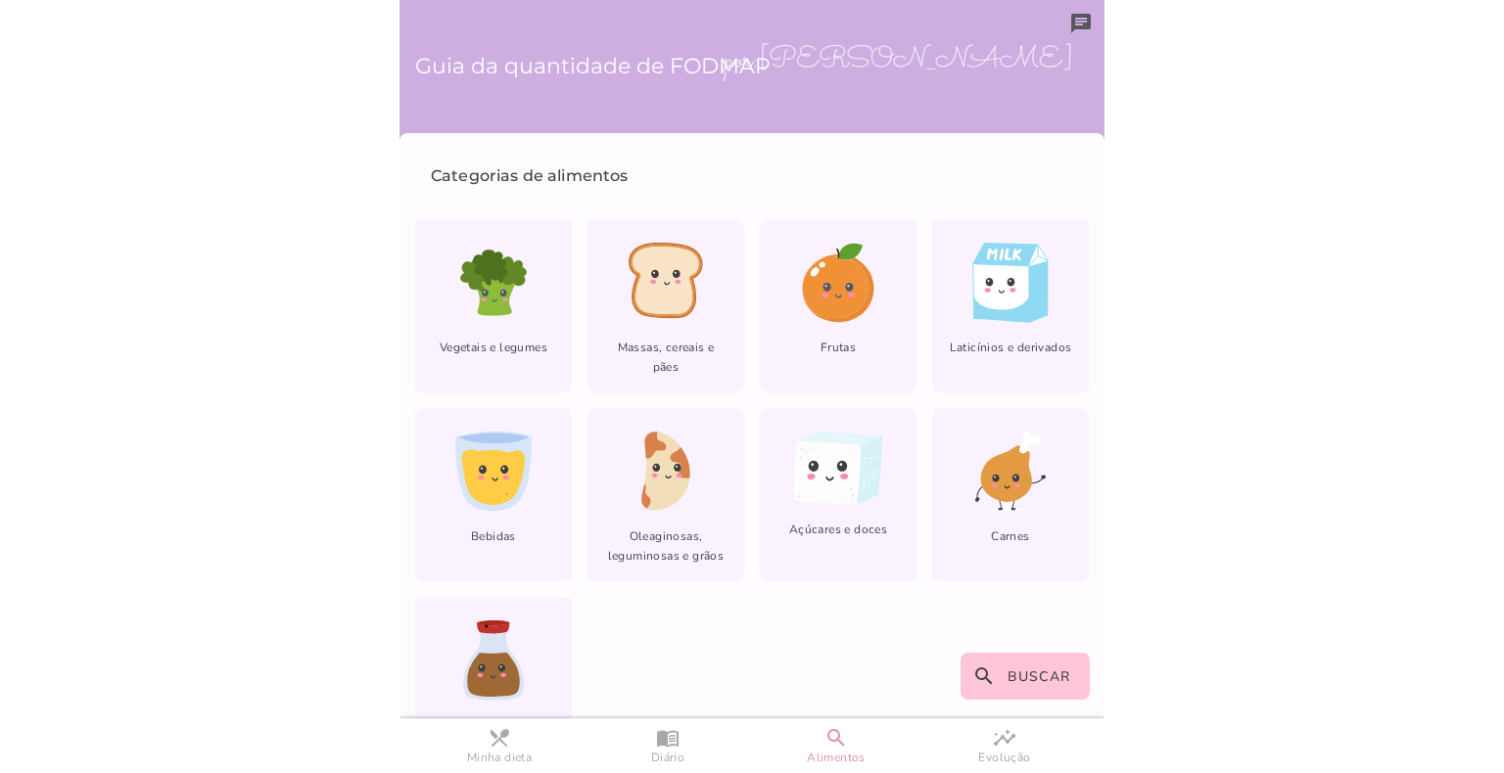
scroll to position [67, 0]
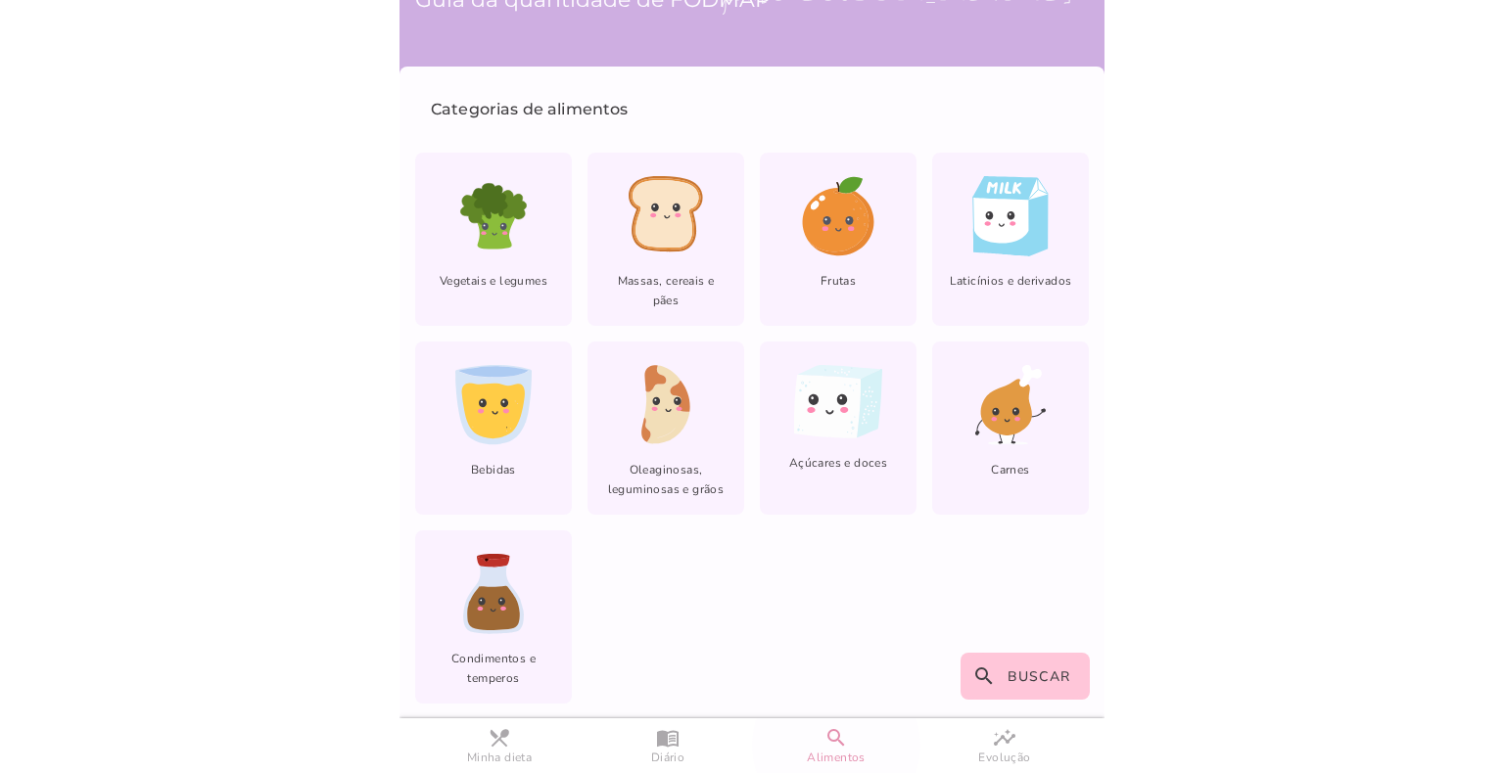
click at [0, 0] on slot "search" at bounding box center [0, 0] width 0 height 0
click at [1028, 664] on button "search Buscar" at bounding box center [1025, 676] width 130 height 47
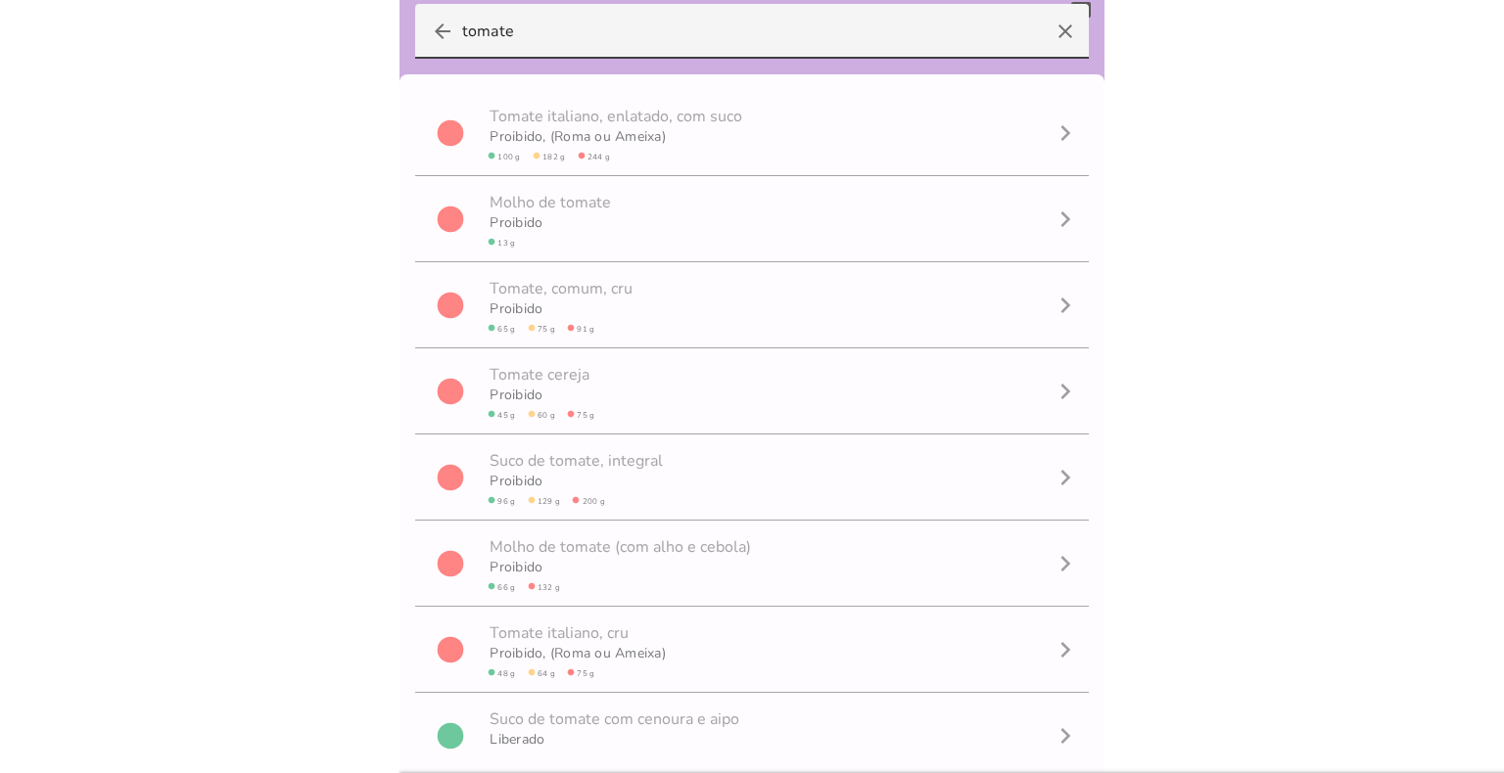
drag, startPoint x: 556, startPoint y: 22, endPoint x: 301, endPoint y: 24, distance: 254.5
click at [301, 24] on body at bounding box center [752, 386] width 1504 height 773
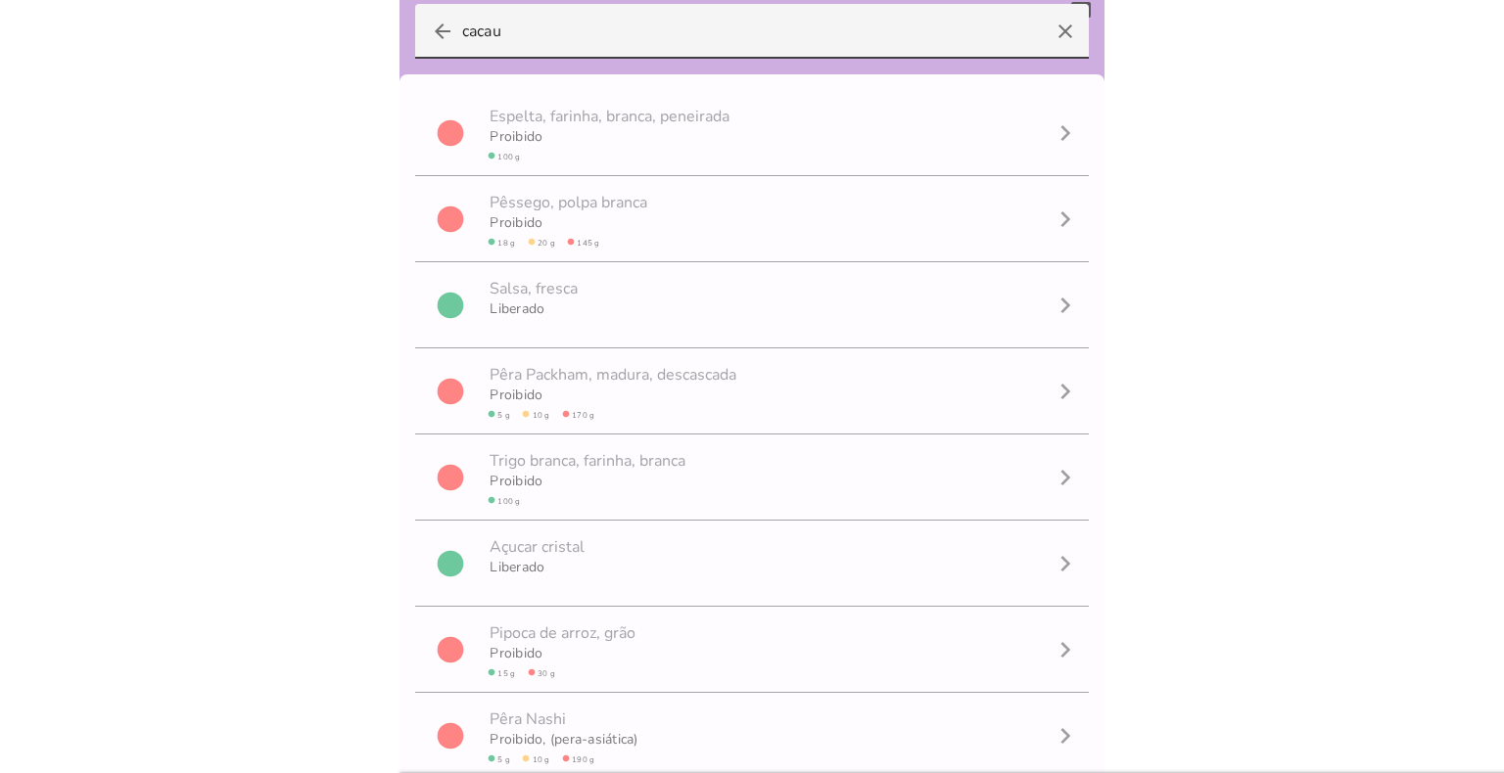
type input "cacau"
type mwc-textfield "cacau"
